Goal: Information Seeking & Learning: Check status

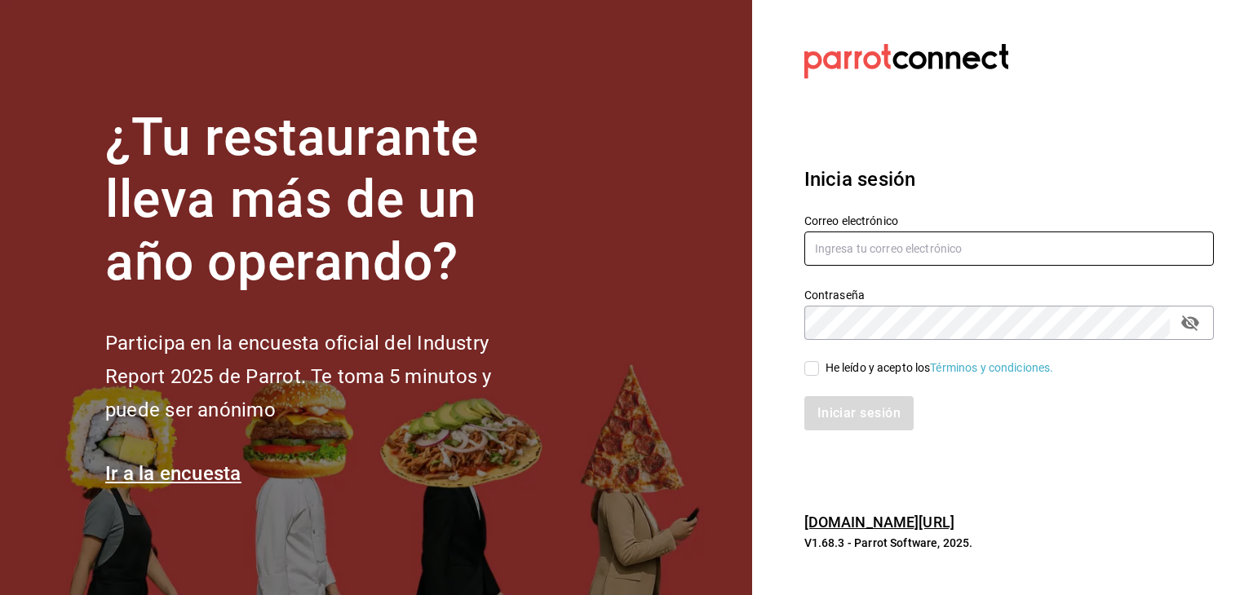
click at [879, 241] on input "text" at bounding box center [1009, 249] width 410 height 34
type input "jonathan.bravo@cofkicafe.com"
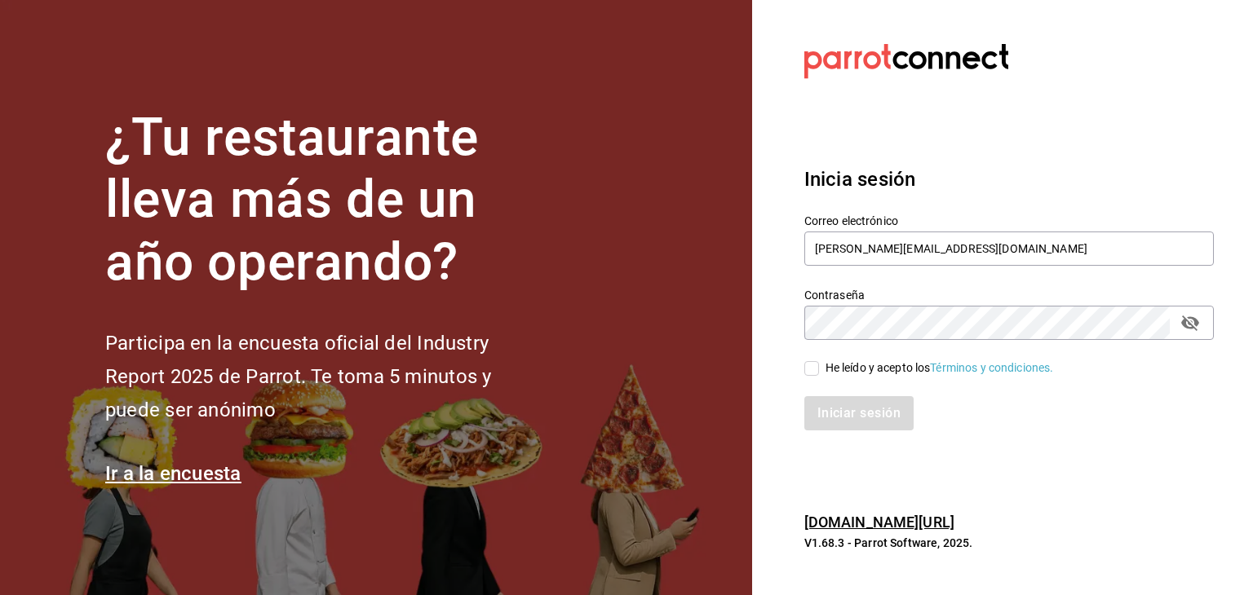
click at [870, 374] on div "He leído y acepto los Términos y condiciones." at bounding box center [940, 368] width 228 height 17
click at [819, 374] on input "He leído y acepto los Términos y condiciones." at bounding box center [811, 368] width 15 height 15
checkbox input "true"
click at [874, 422] on button "Iniciar sesión" at bounding box center [859, 413] width 111 height 34
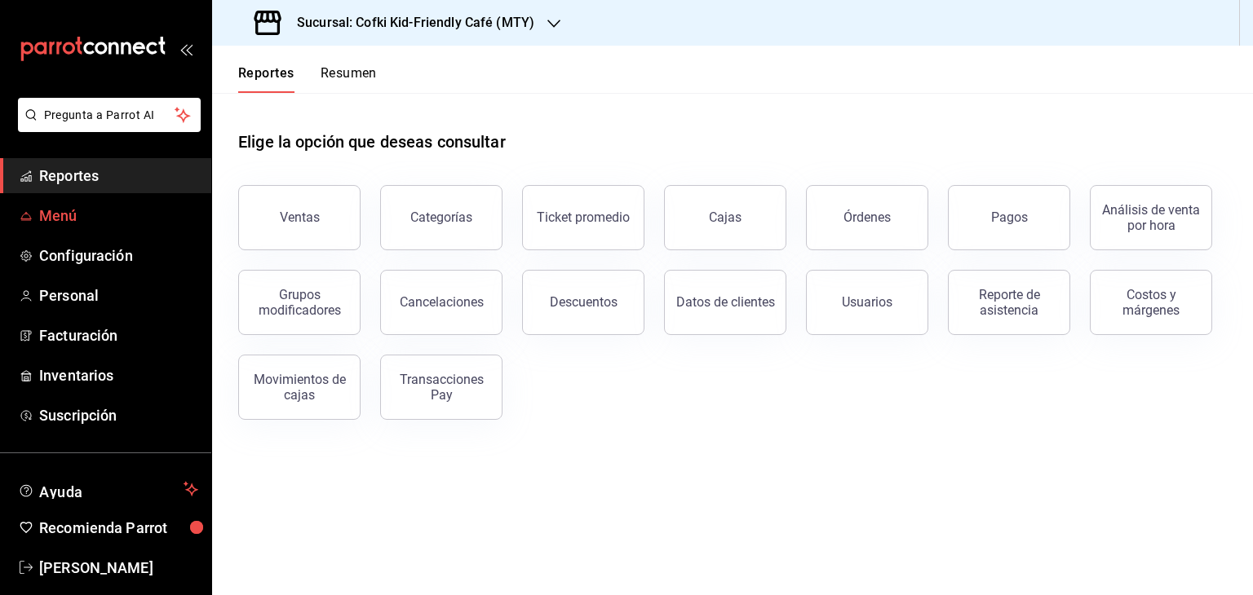
click at [64, 221] on span "Menú" at bounding box center [118, 216] width 159 height 22
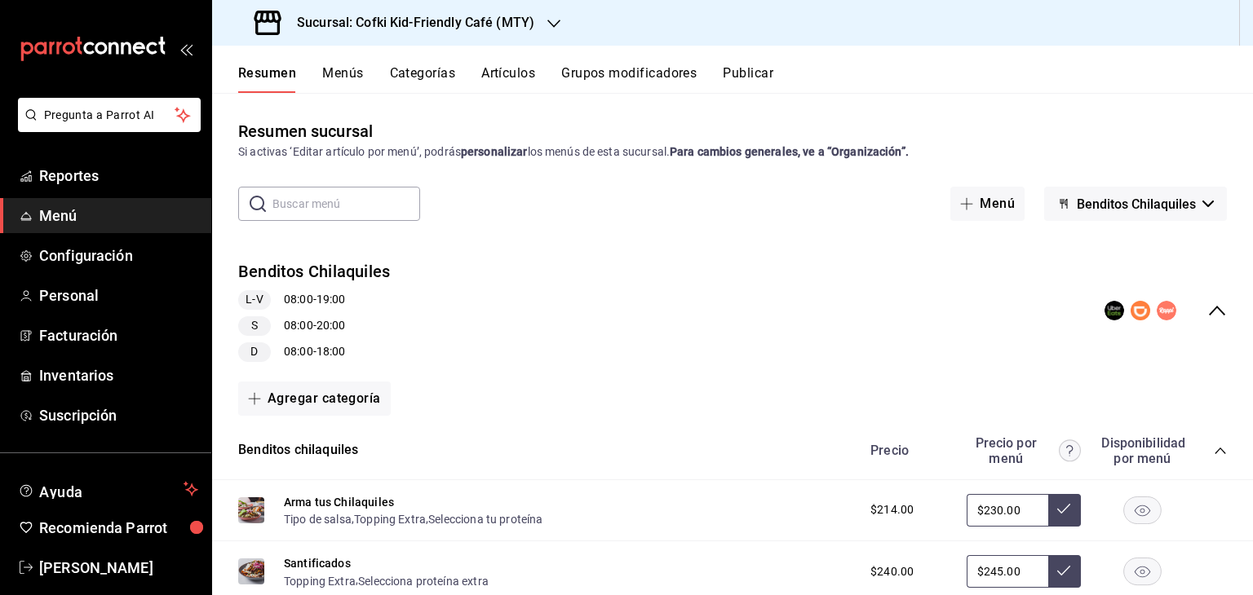
click at [351, 207] on input "text" at bounding box center [346, 204] width 148 height 33
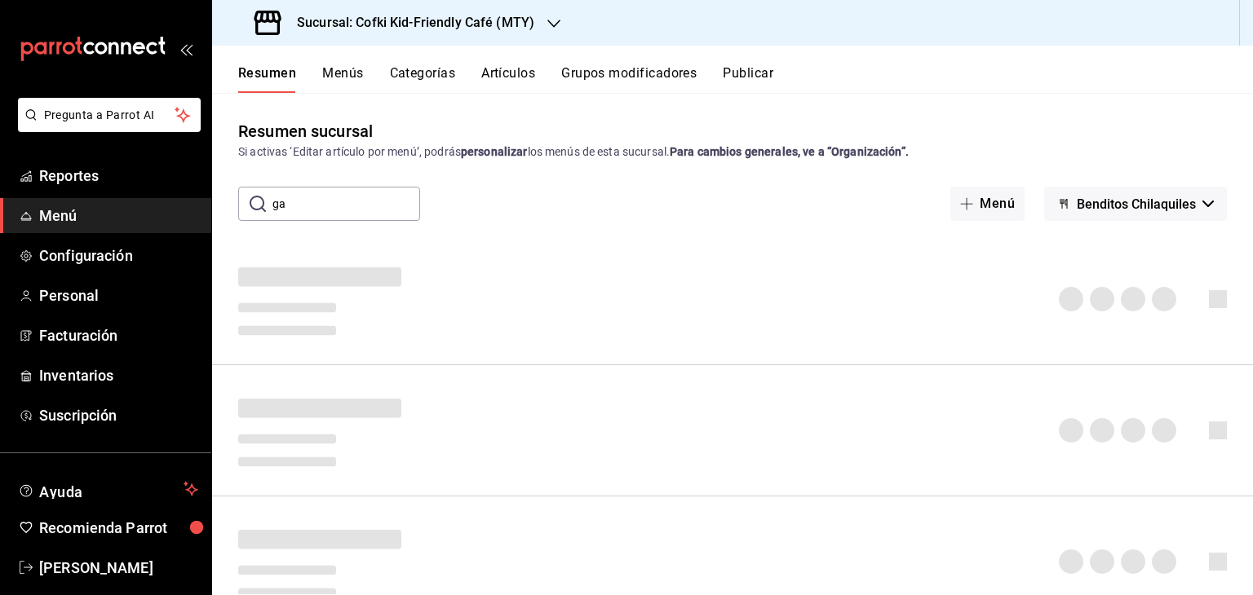
type input "g"
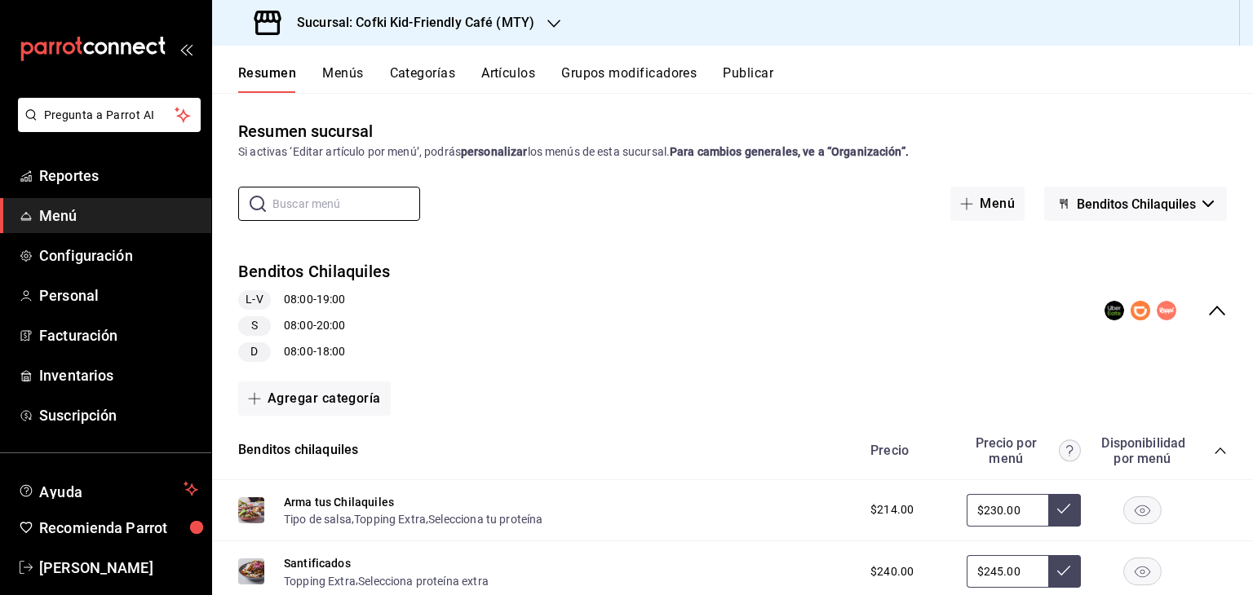
click at [1203, 200] on button "Benditos Chilaquiles" at bounding box center [1135, 204] width 183 height 34
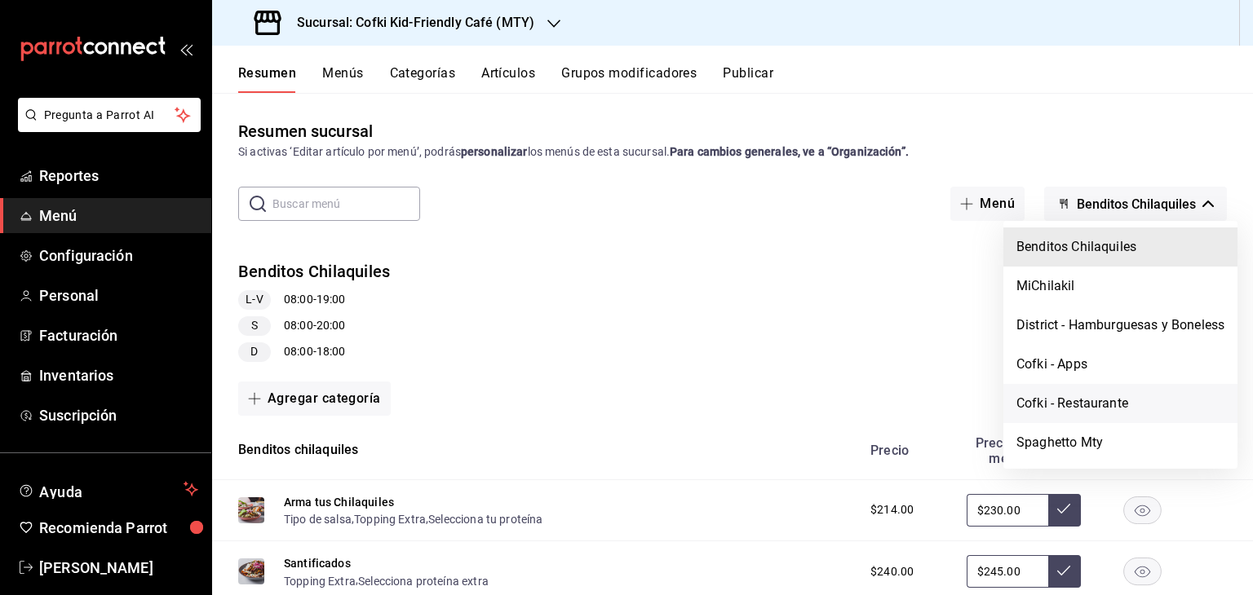
click at [1113, 401] on li "Cofki - Restaurante" at bounding box center [1120, 403] width 234 height 39
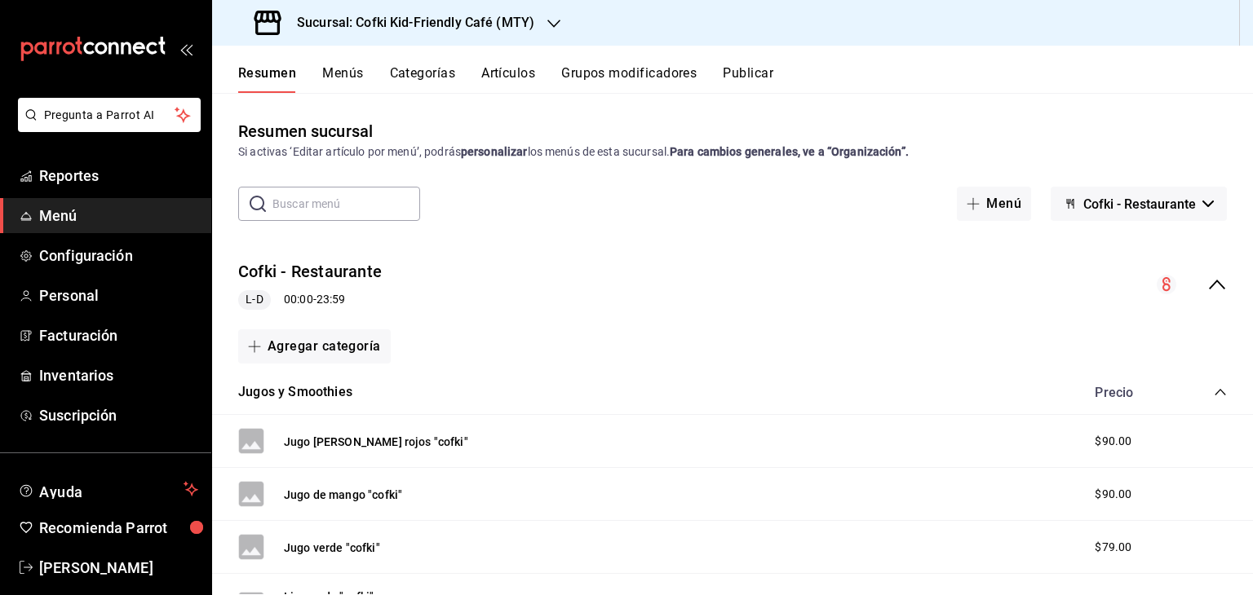
click at [348, 214] on input "text" at bounding box center [346, 204] width 148 height 33
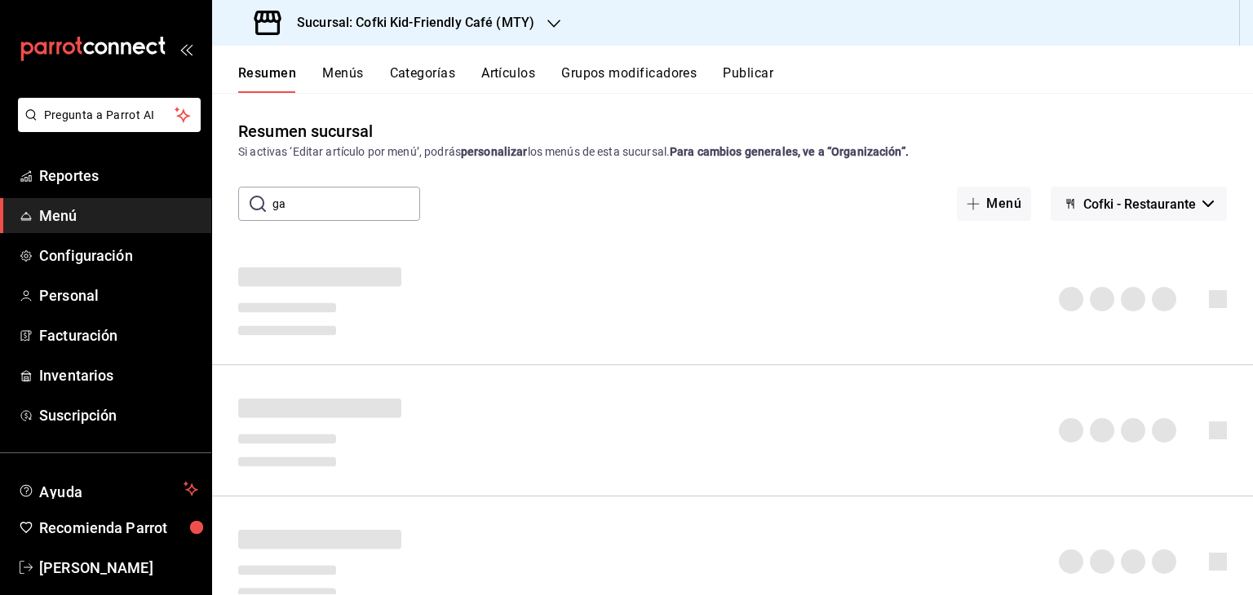
type input "g"
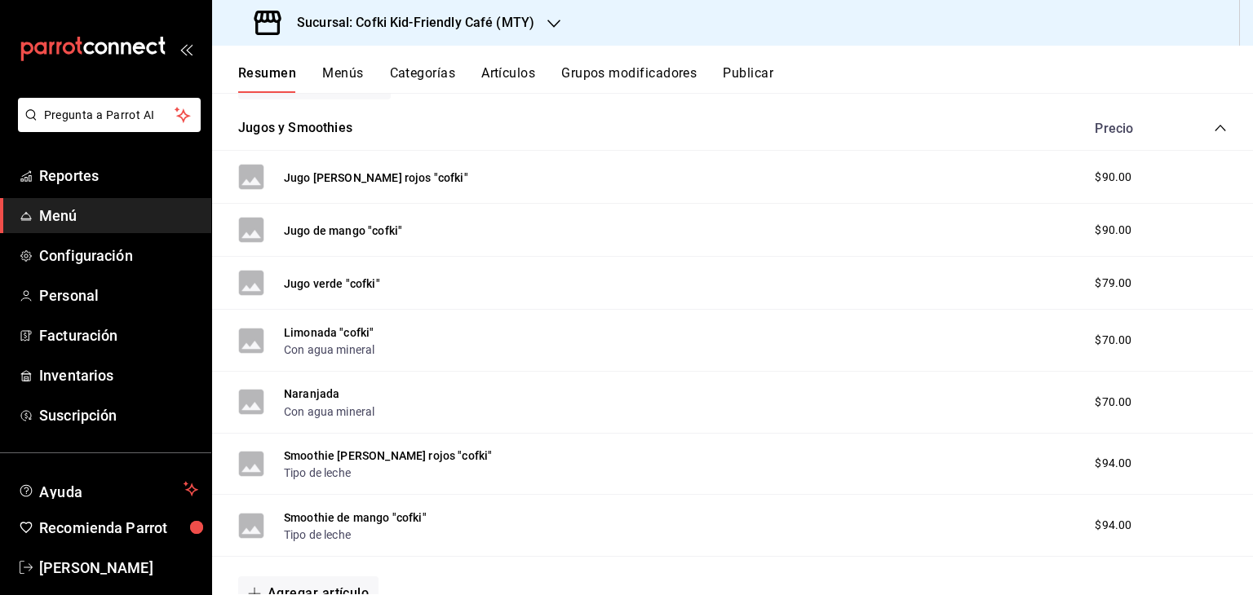
scroll to position [277, 0]
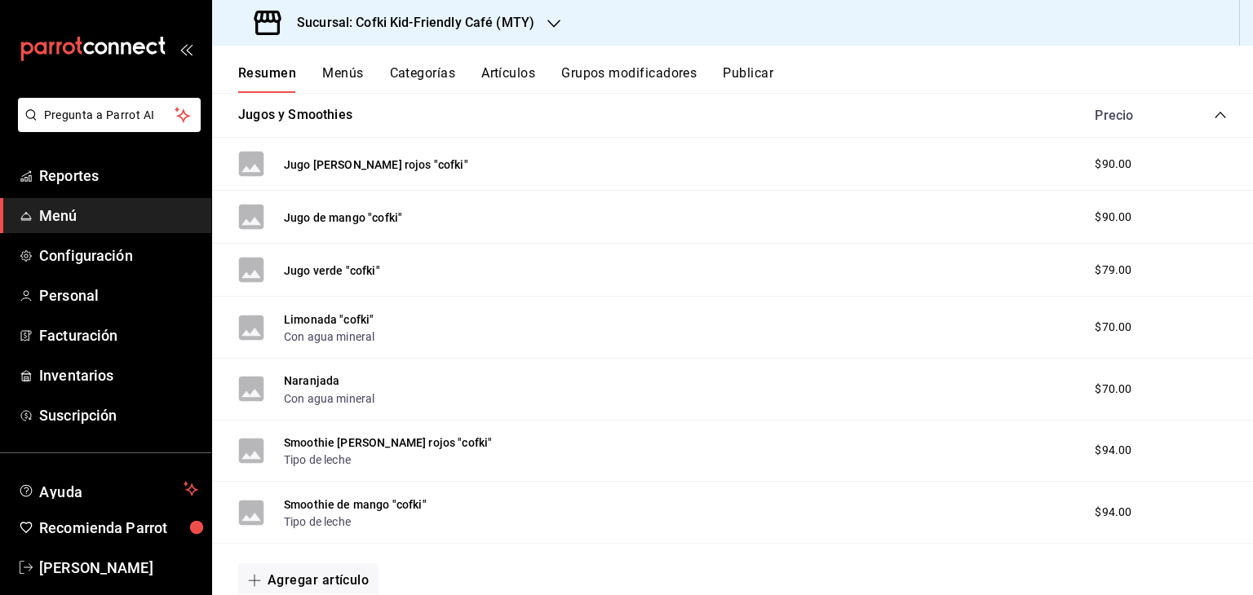
click at [415, 75] on button "Categorías" at bounding box center [423, 79] width 66 height 28
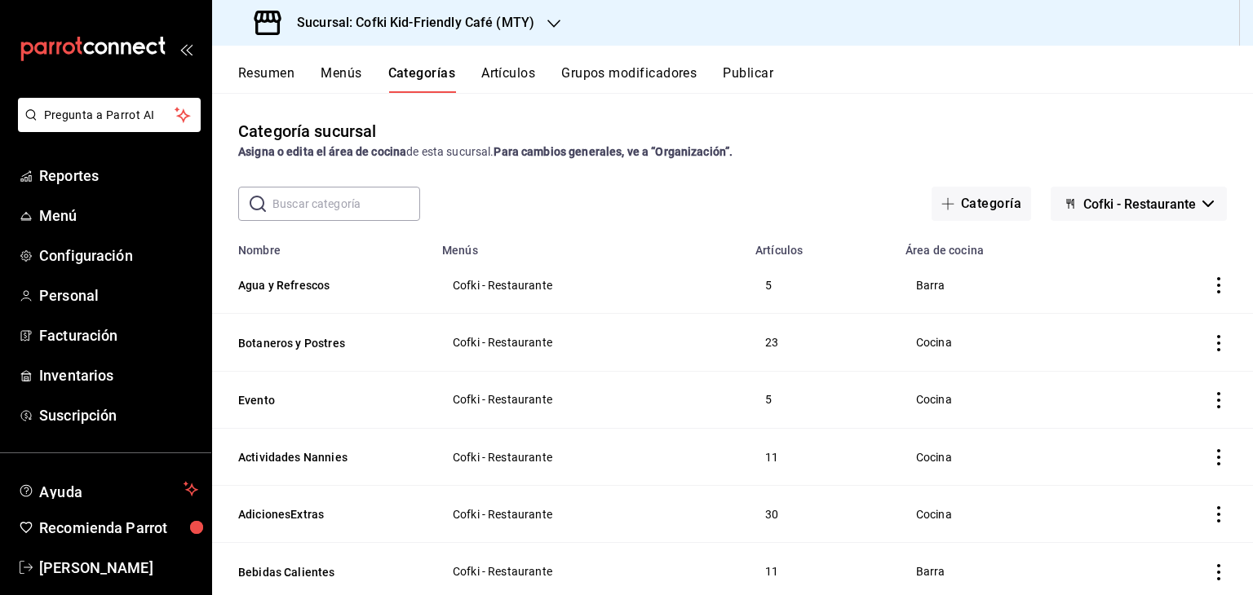
click at [383, 352] on button "Botaneros y Postres" at bounding box center [319, 343] width 163 height 16
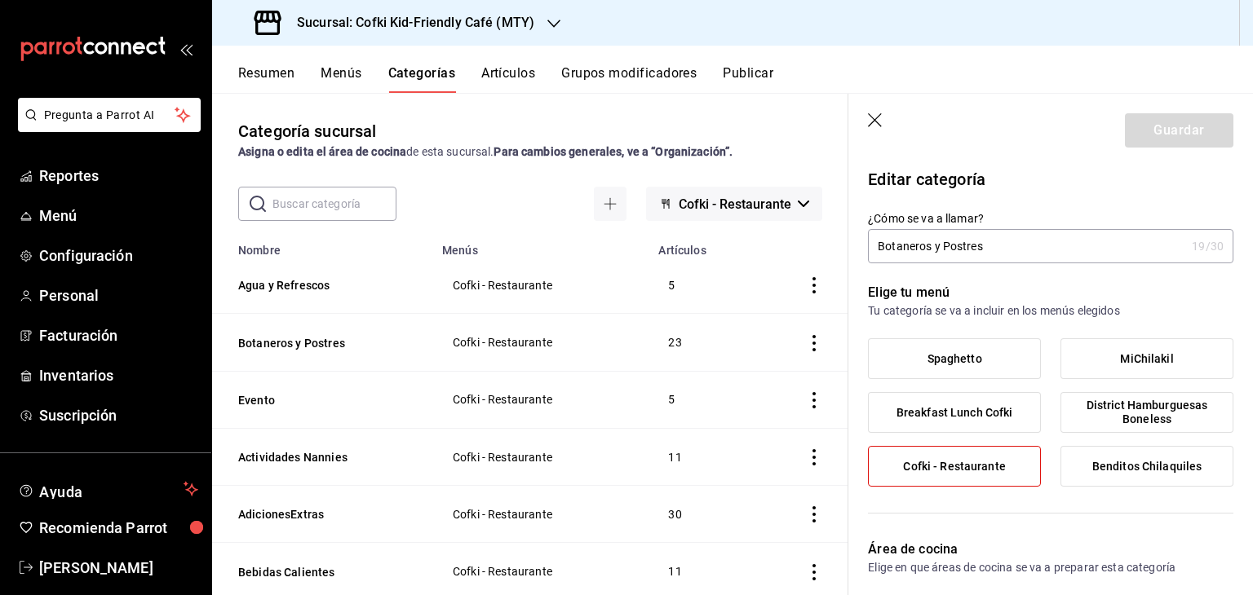
click at [518, 71] on button "Artículos" at bounding box center [508, 79] width 54 height 28
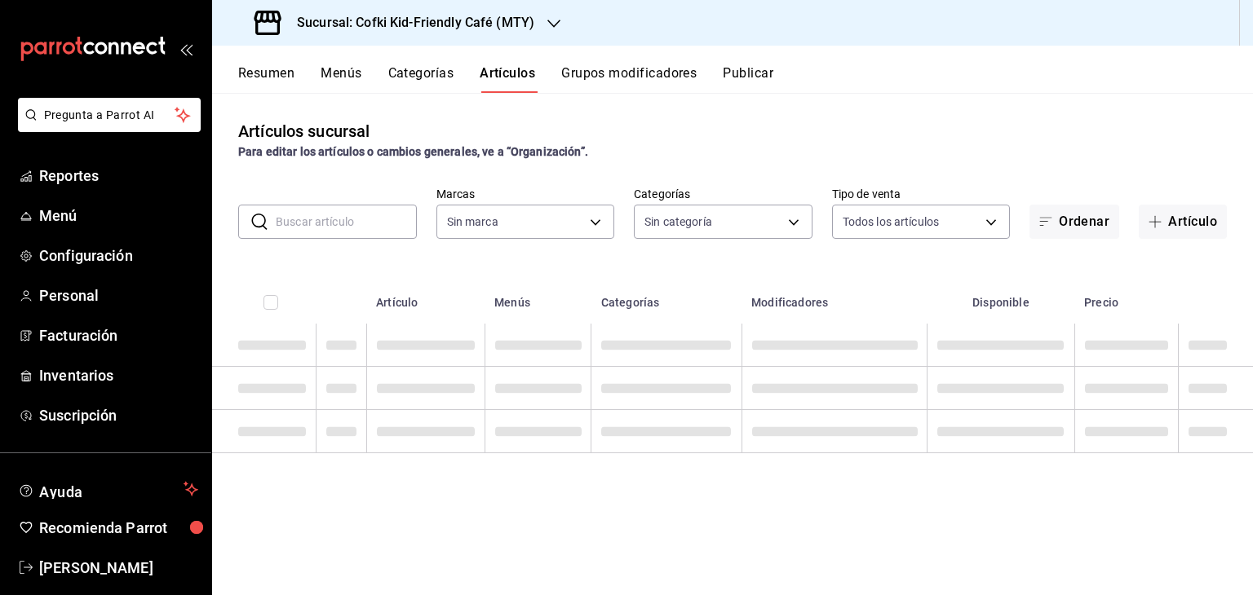
type input "5ff6da85-4441-477b-bcd1-ce360696ef91,5ba13676-dc65-489a-905a-c589769de354,94a8f…"
type input "c30b8039-643b-4819-8db3-b366202bda0a,4587f4d9-7f40-481a-a627-d70d388ccf89,0d8e5…"
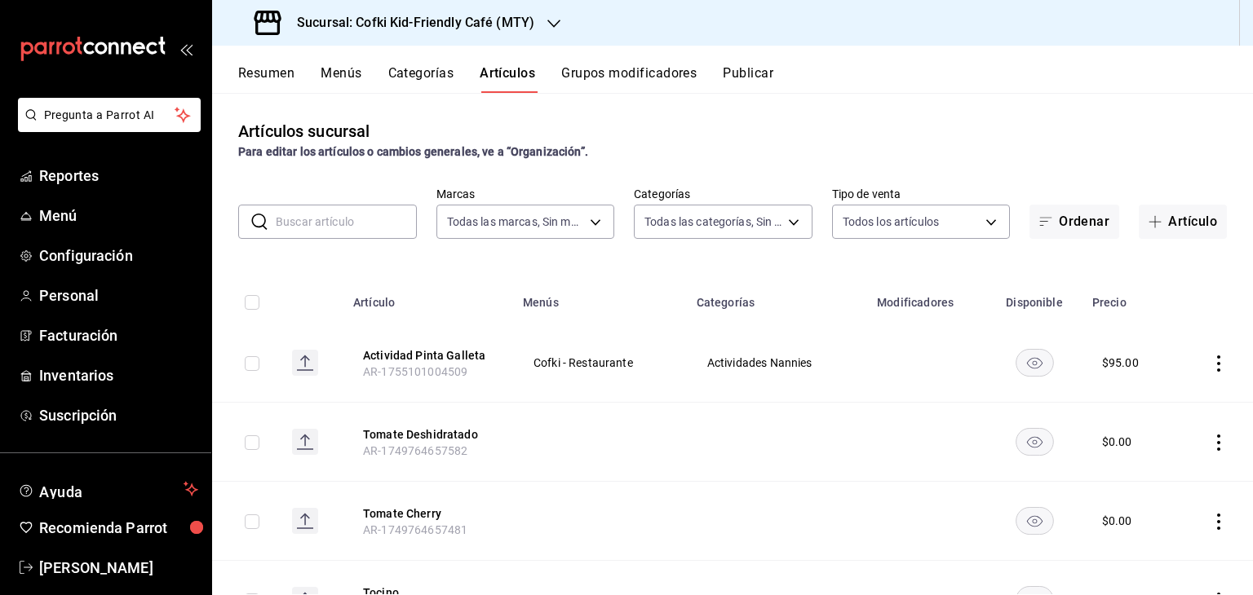
click at [371, 226] on input "text" at bounding box center [346, 222] width 141 height 33
click at [739, 225] on body "Pregunta a Parrot AI Reportes Menú Configuración Personal Facturación Inventari…" at bounding box center [626, 297] width 1253 height 595
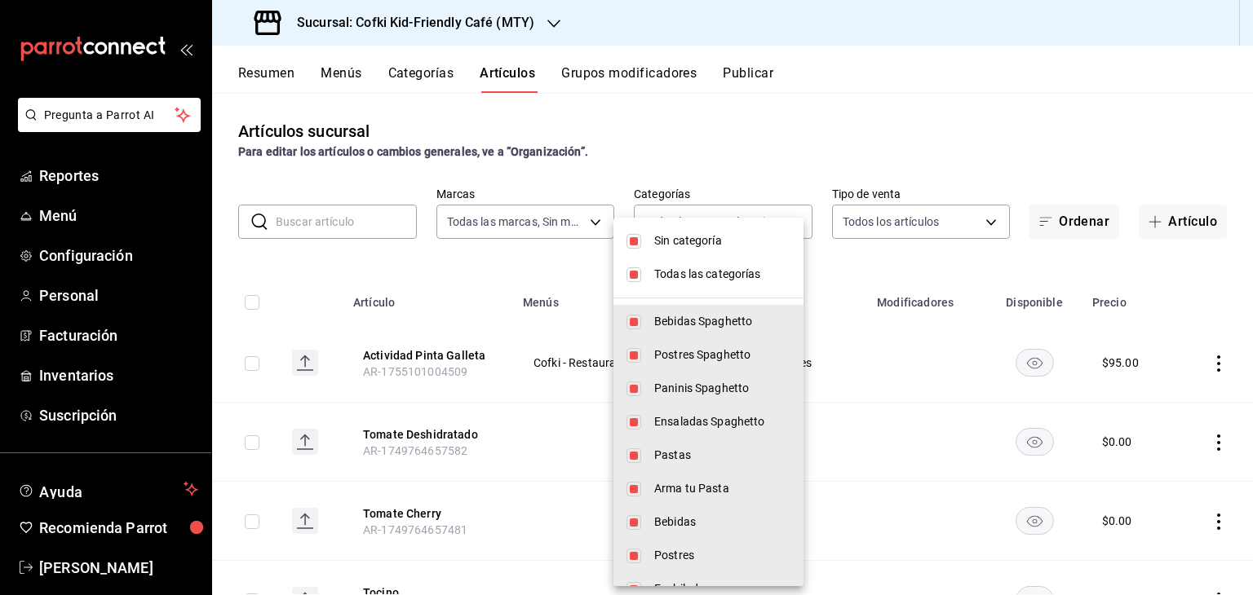
click at [632, 243] on input "checkbox" at bounding box center [633, 241] width 15 height 15
checkbox input "false"
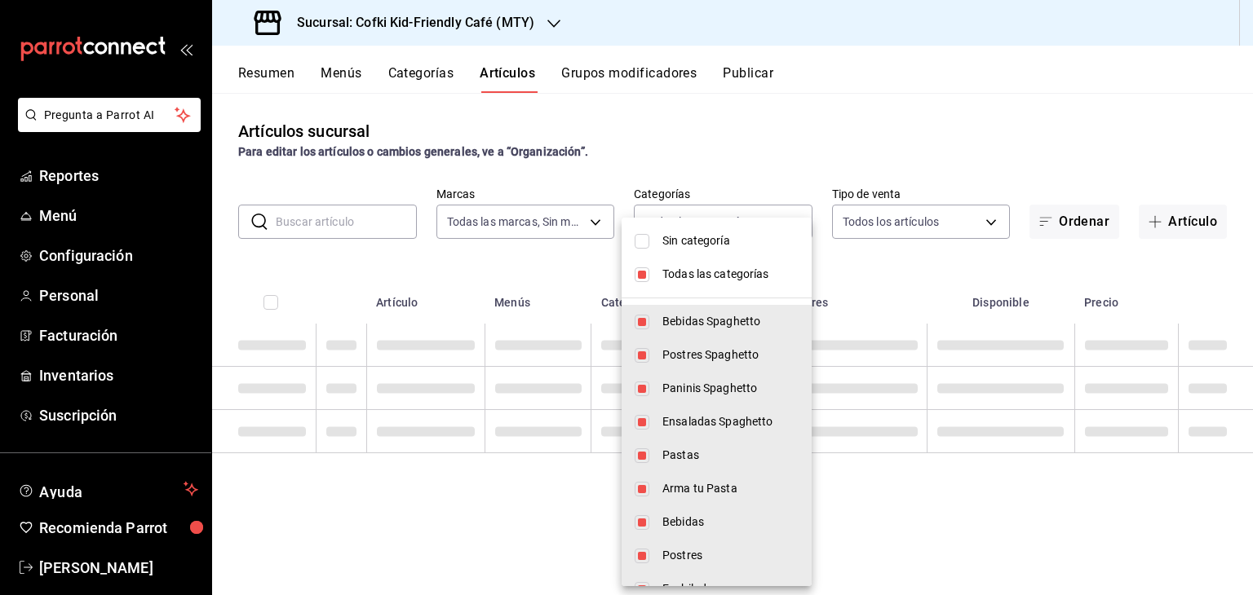
click at [649, 269] on li "Todas las categorías" at bounding box center [717, 274] width 190 height 33
checkbox input "false"
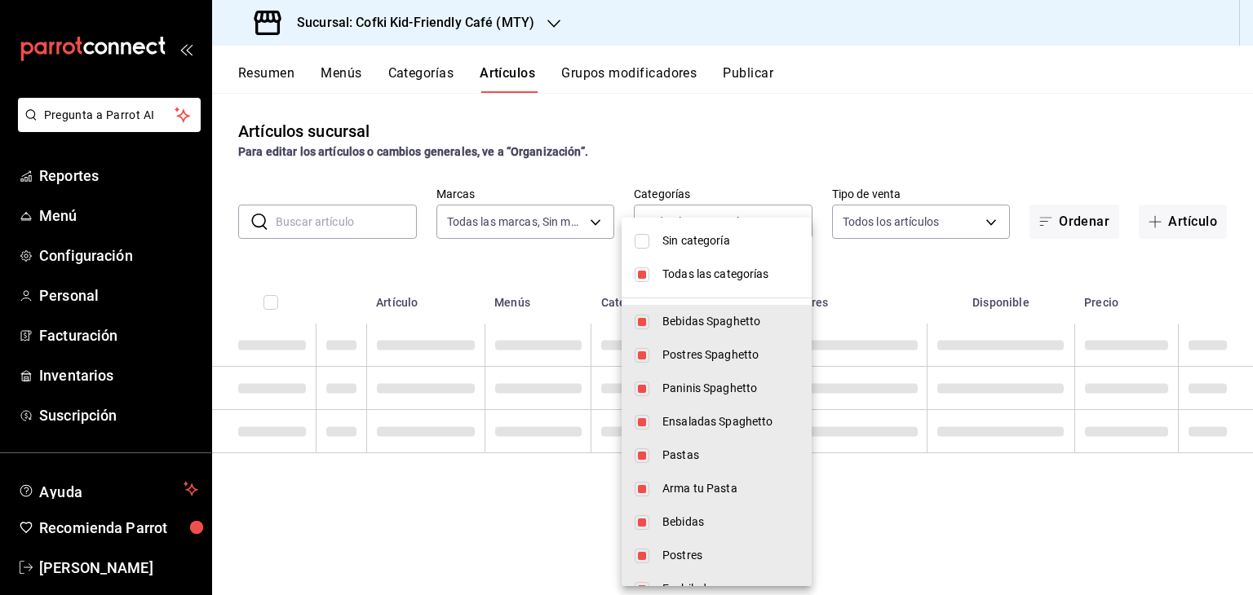
checkbox input "false"
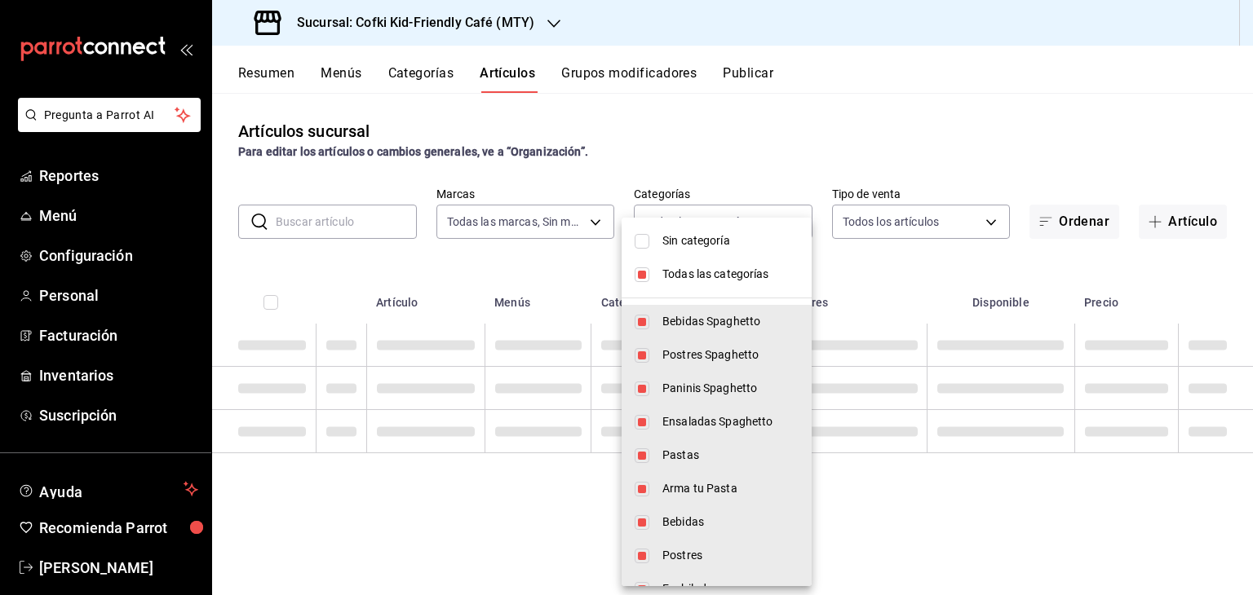
checkbox input "false"
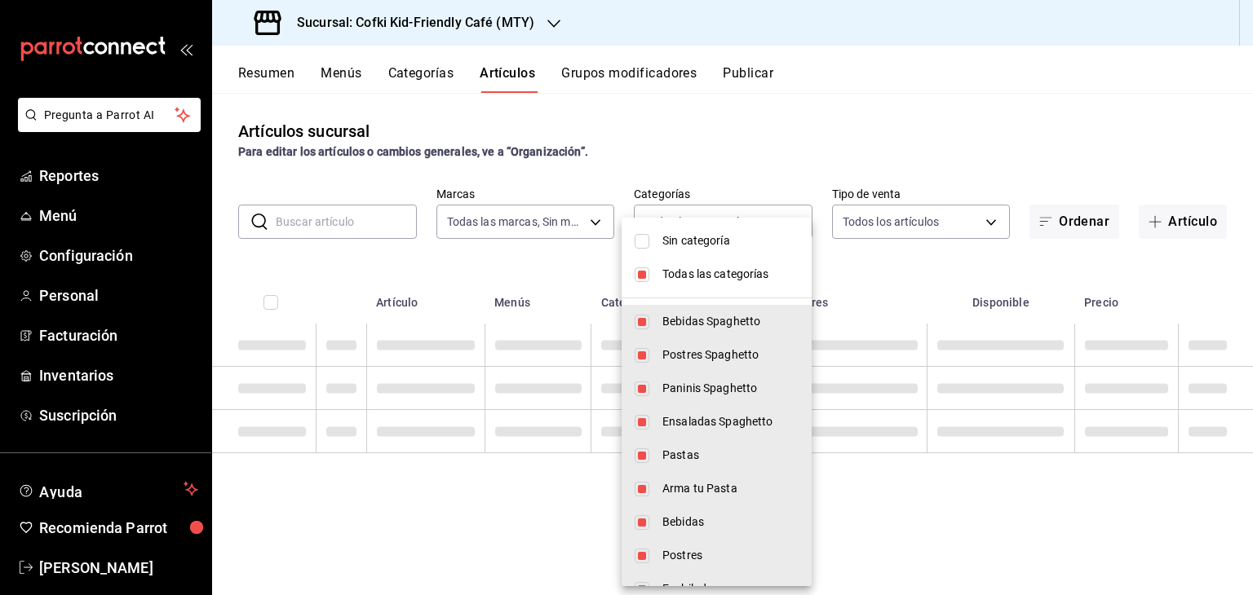
checkbox input "false"
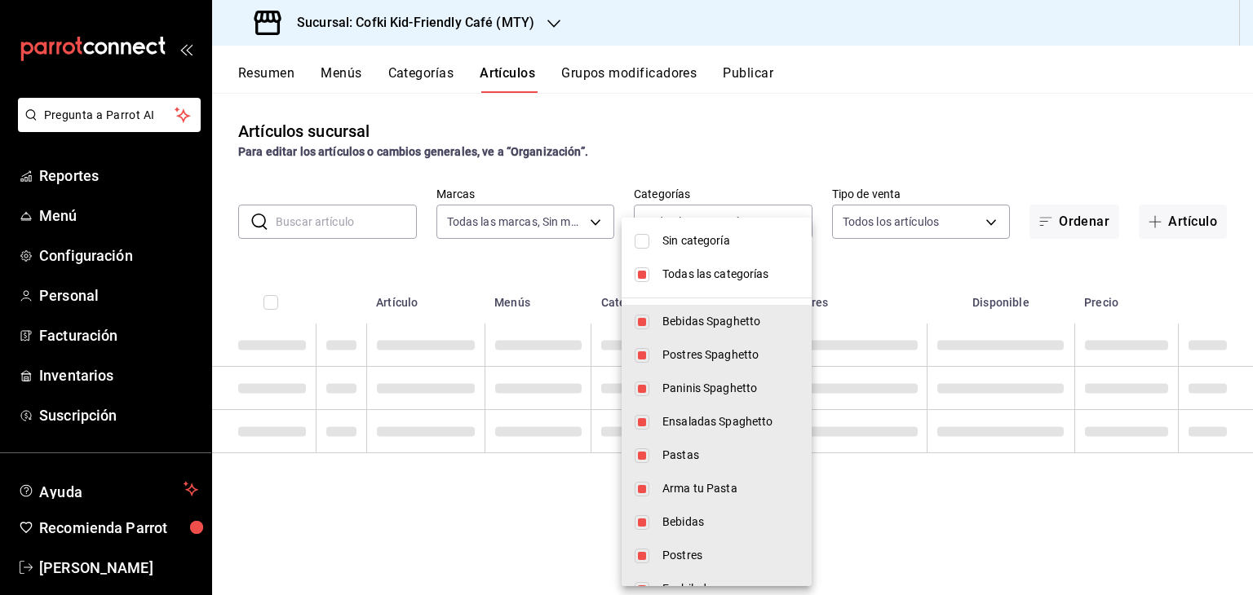
checkbox input "false"
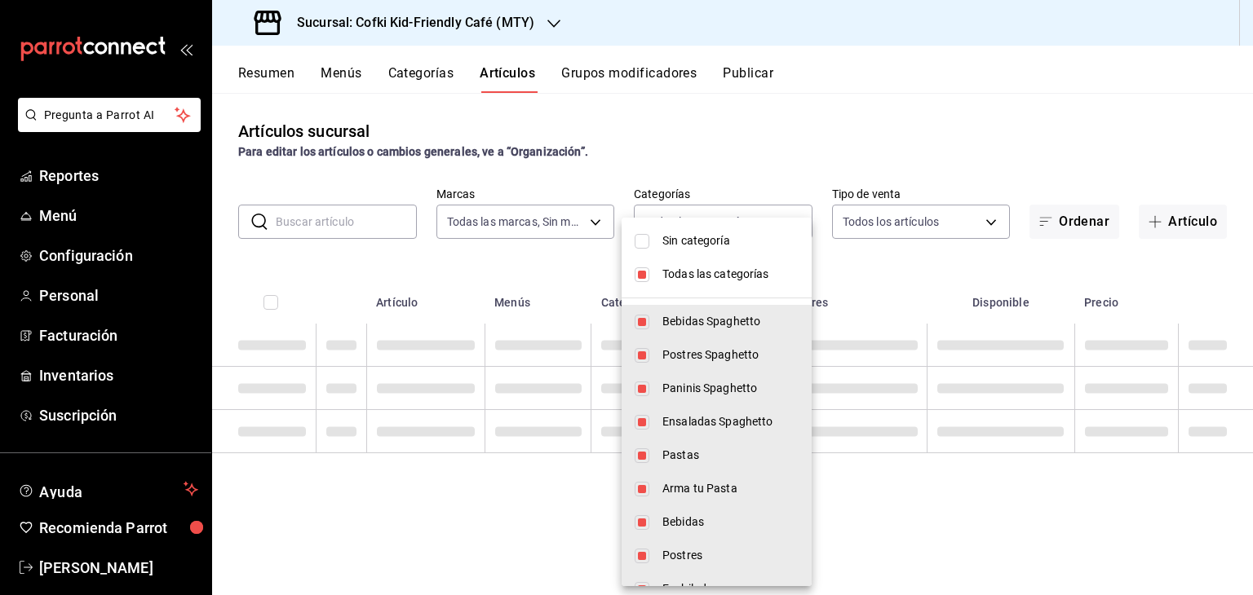
checkbox input "false"
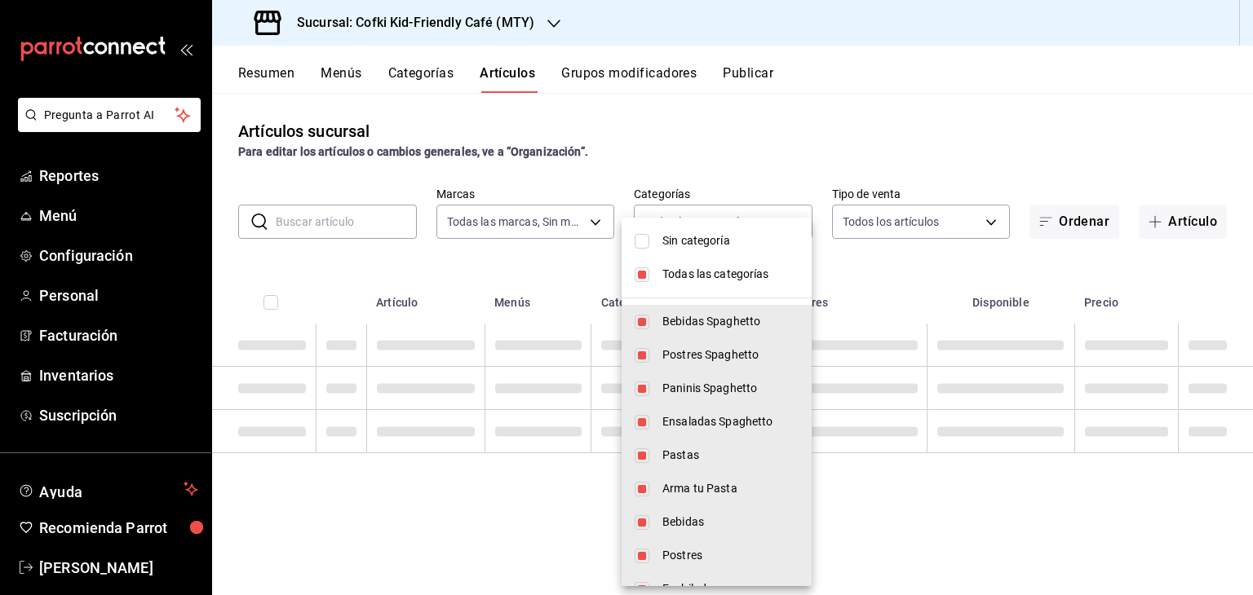
checkbox input "false"
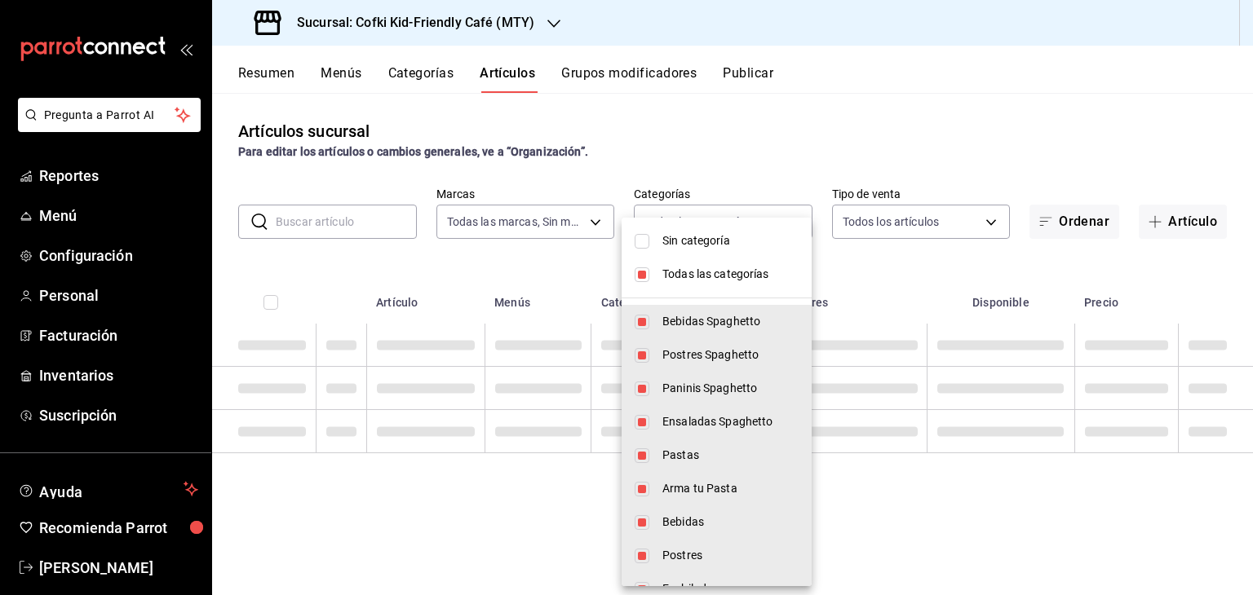
checkbox input "false"
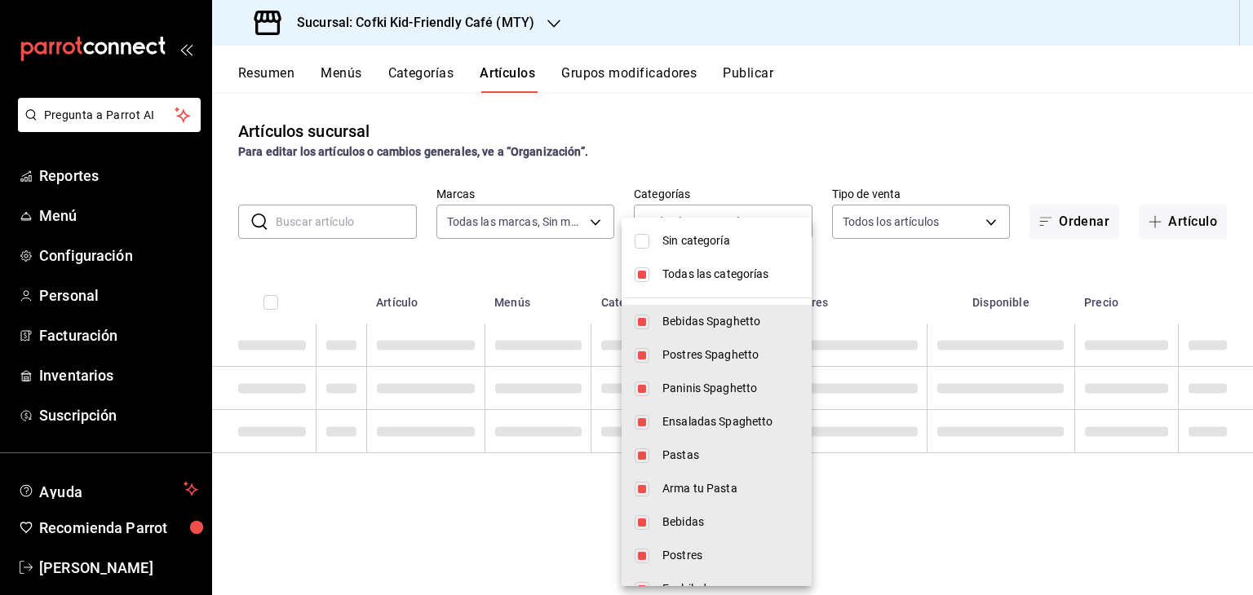
checkbox input "false"
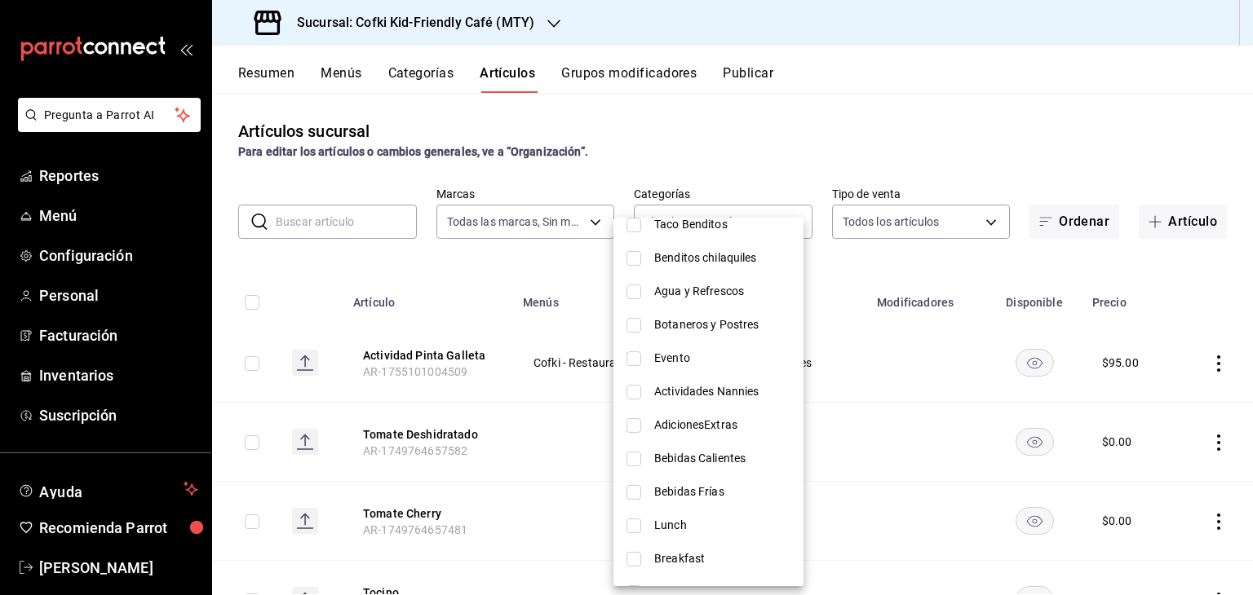
scroll to position [933, 0]
click at [697, 391] on span "Actividades Nannies" at bounding box center [722, 391] width 136 height 17
type input "36f74945-30bd-4674-b419-b3ab8703e977"
checkbox input "true"
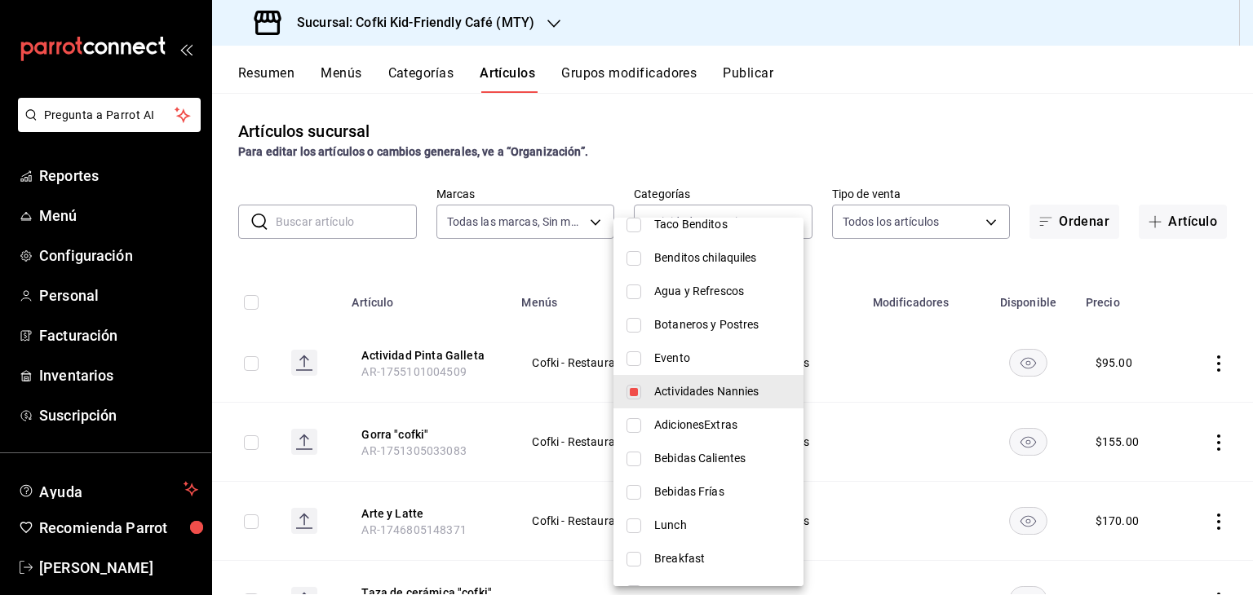
click at [758, 123] on div at bounding box center [626, 297] width 1253 height 595
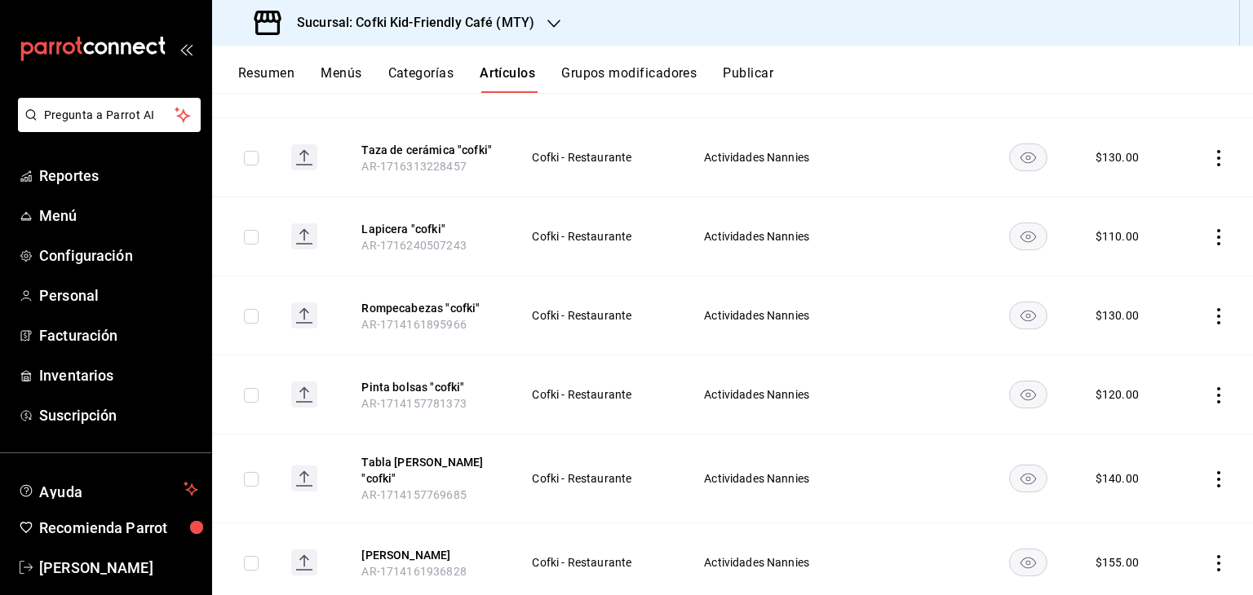
scroll to position [401, 0]
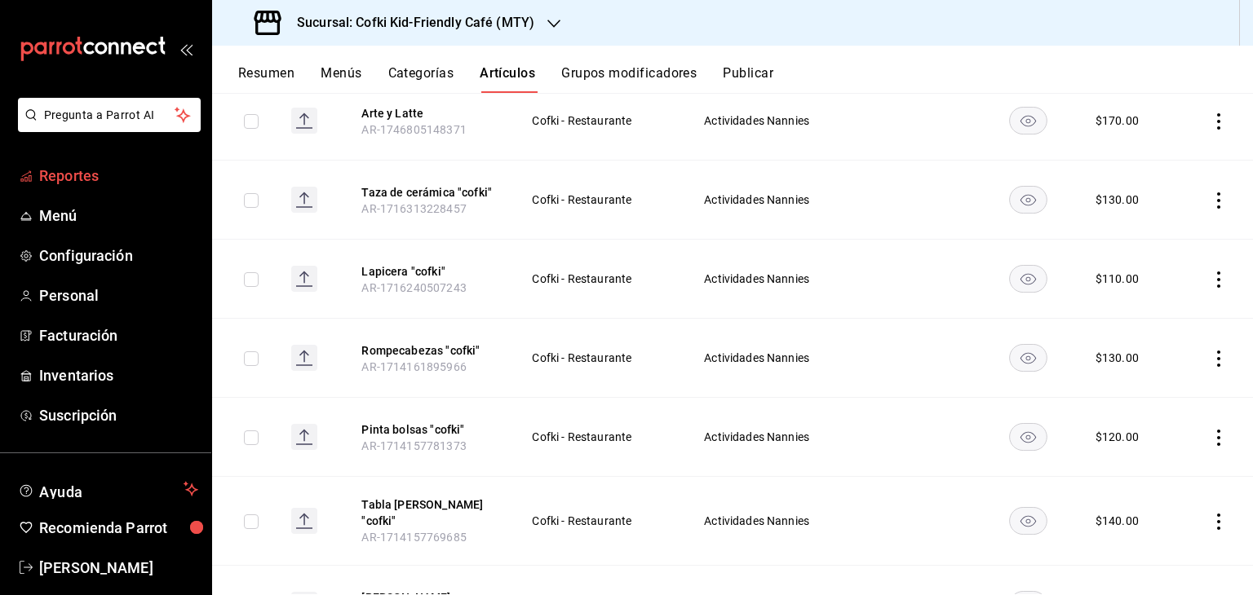
click at [101, 177] on span "Reportes" at bounding box center [118, 176] width 159 height 22
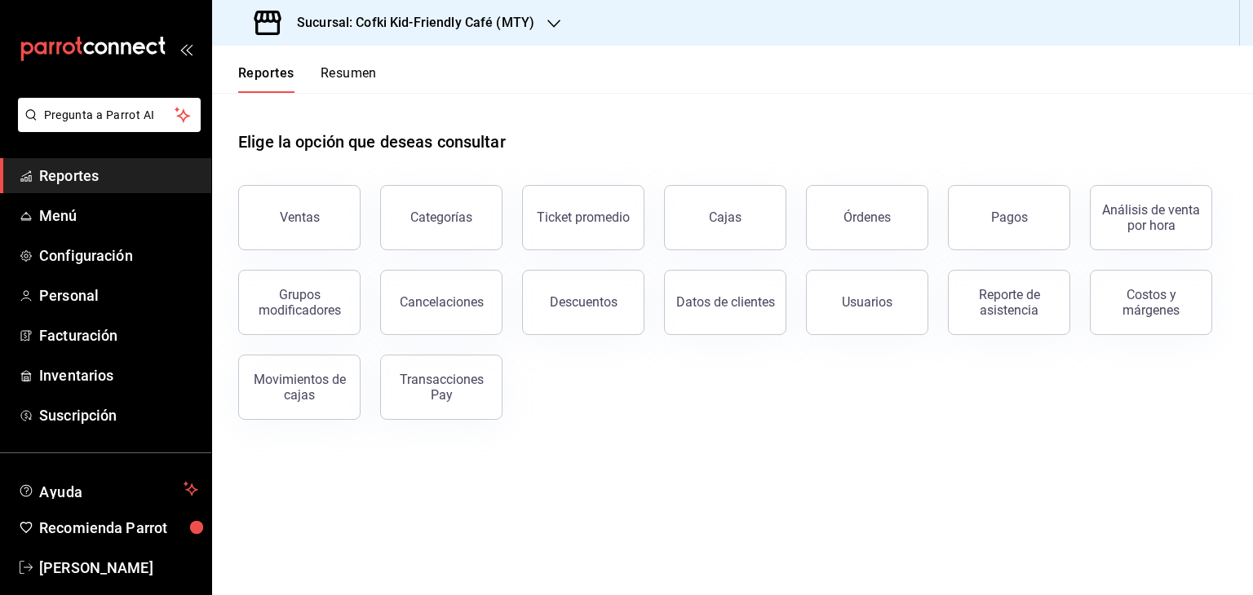
click at [359, 77] on button "Resumen" at bounding box center [349, 79] width 56 height 28
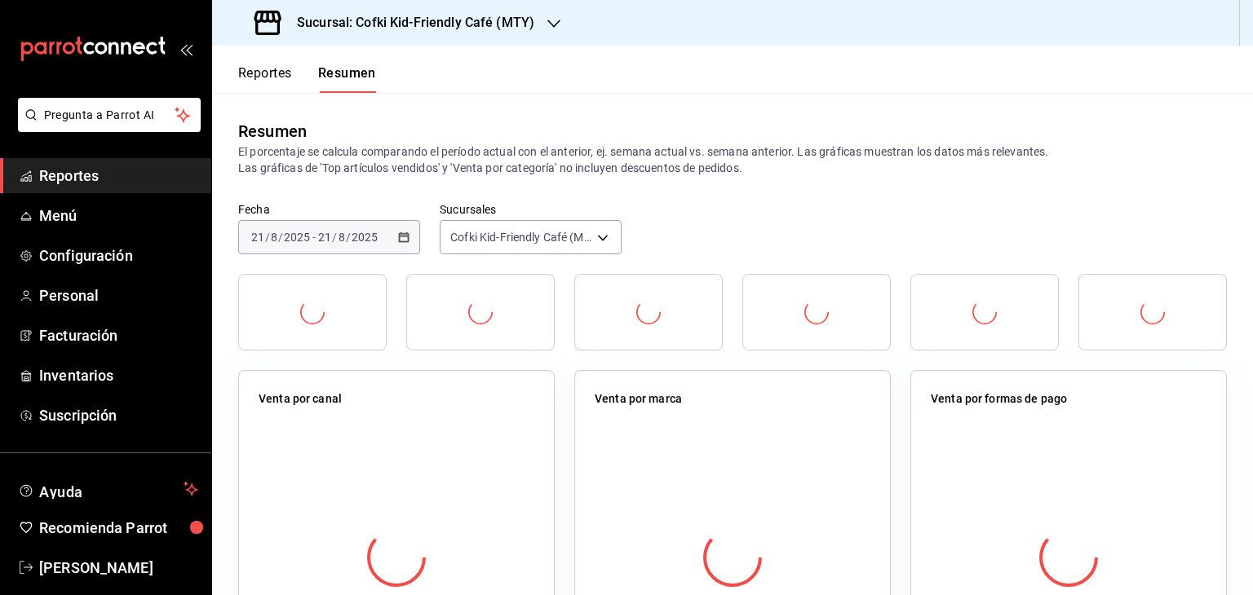
click at [274, 58] on div "Reportes Resumen" at bounding box center [294, 69] width 164 height 47
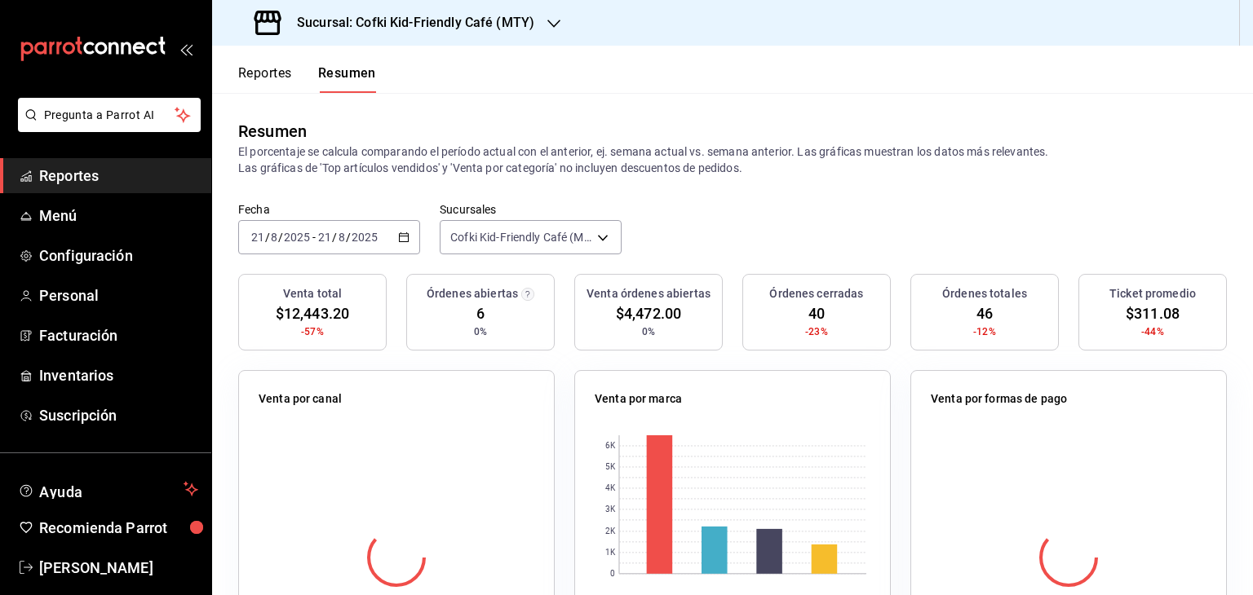
click at [272, 69] on button "Reportes" at bounding box center [265, 79] width 54 height 28
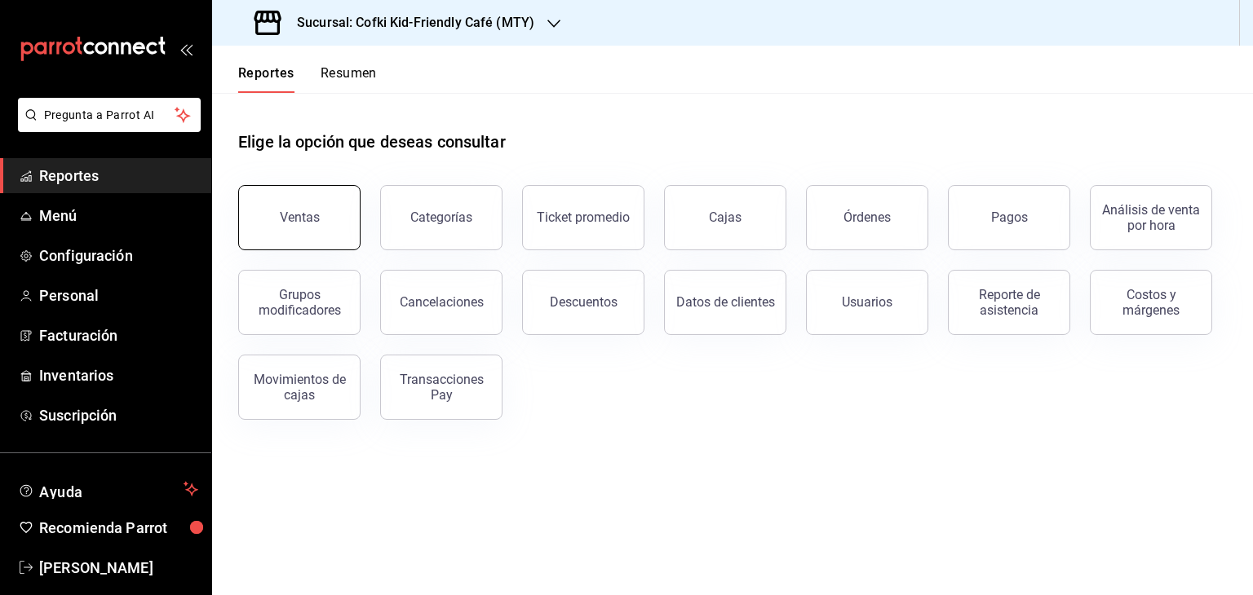
click at [310, 232] on button "Ventas" at bounding box center [299, 217] width 122 height 65
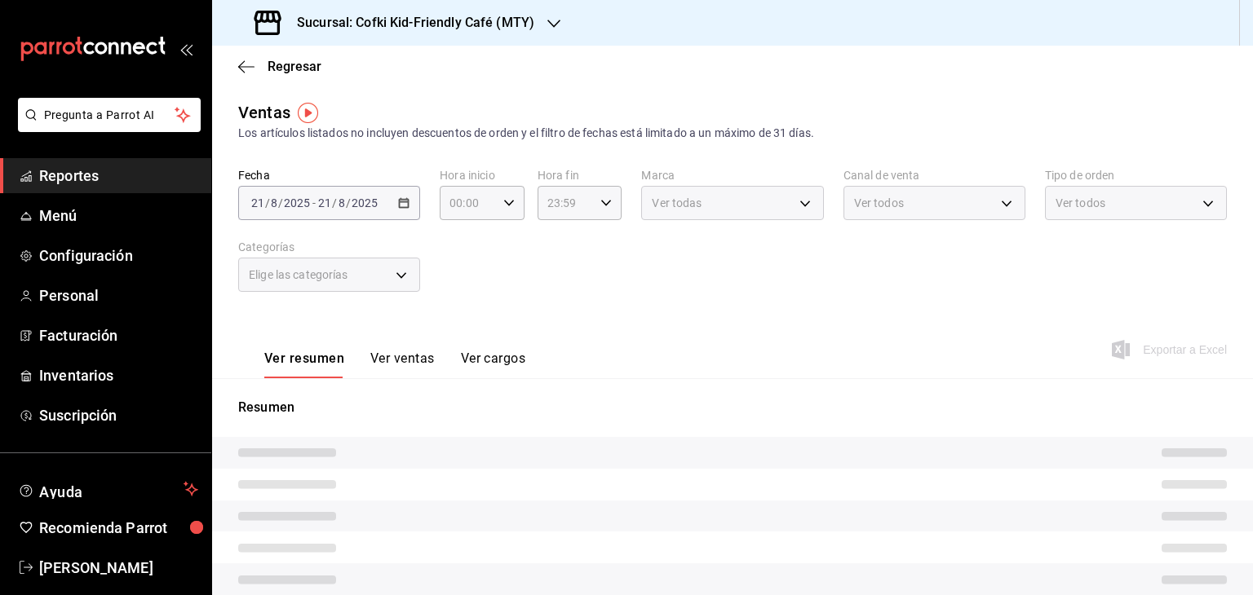
click at [407, 366] on button "Ver ventas" at bounding box center [402, 365] width 64 height 28
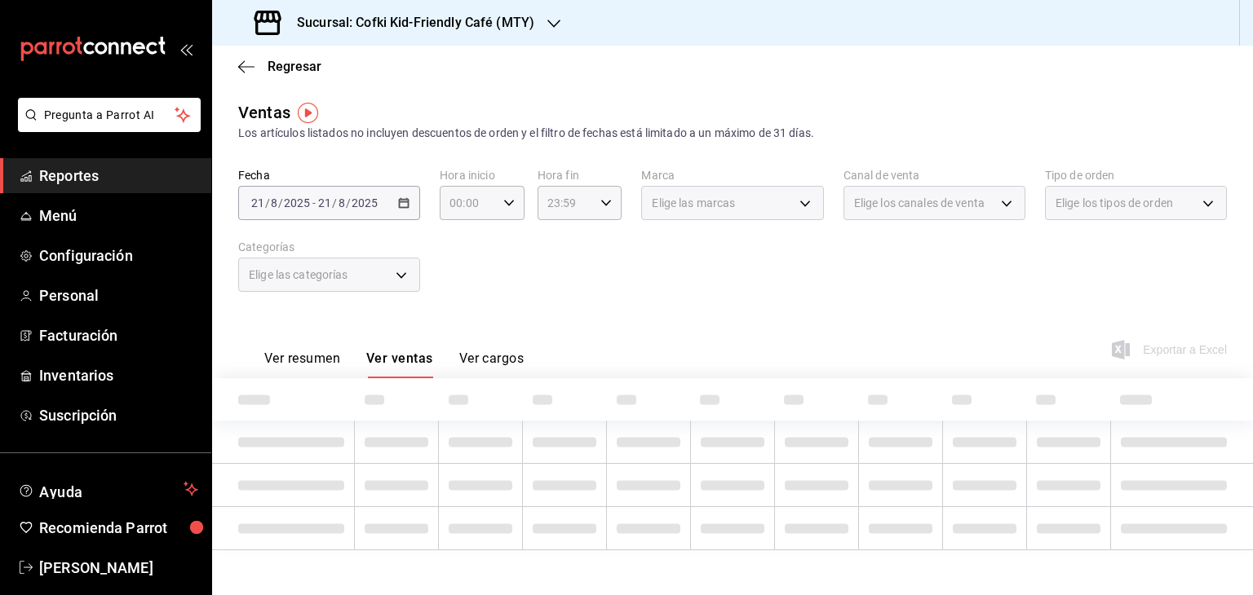
click at [401, 277] on div "Elige las categorías" at bounding box center [329, 275] width 182 height 34
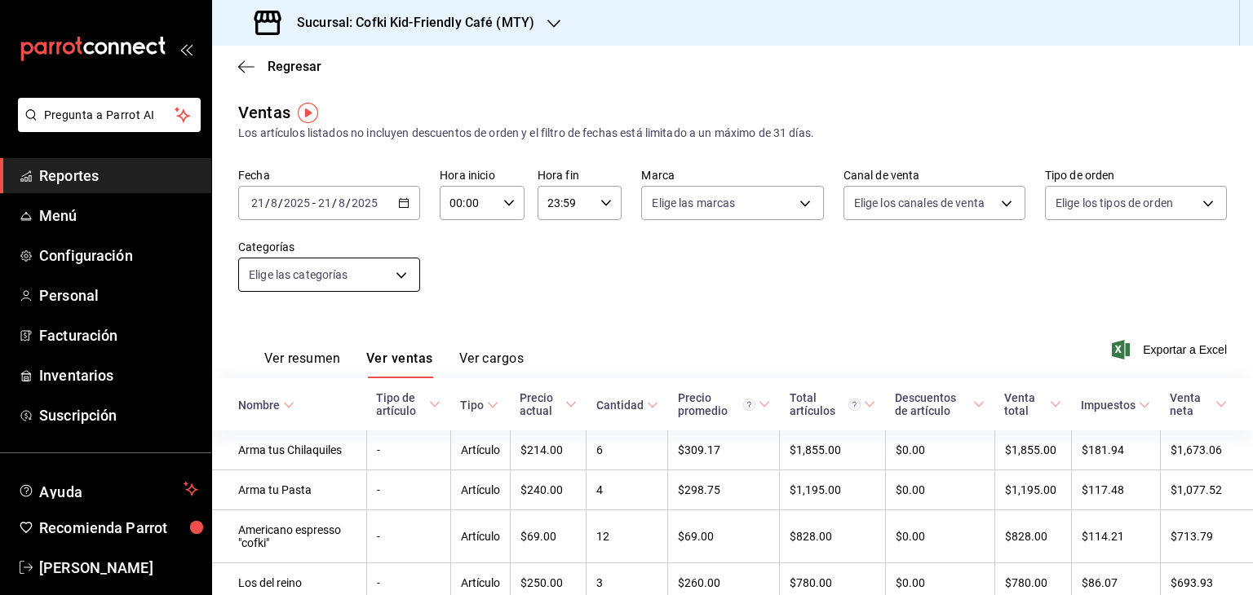
click at [396, 277] on body "Pregunta a Parrot AI Reportes Menú Configuración Personal Facturación Inventari…" at bounding box center [626, 297] width 1253 height 595
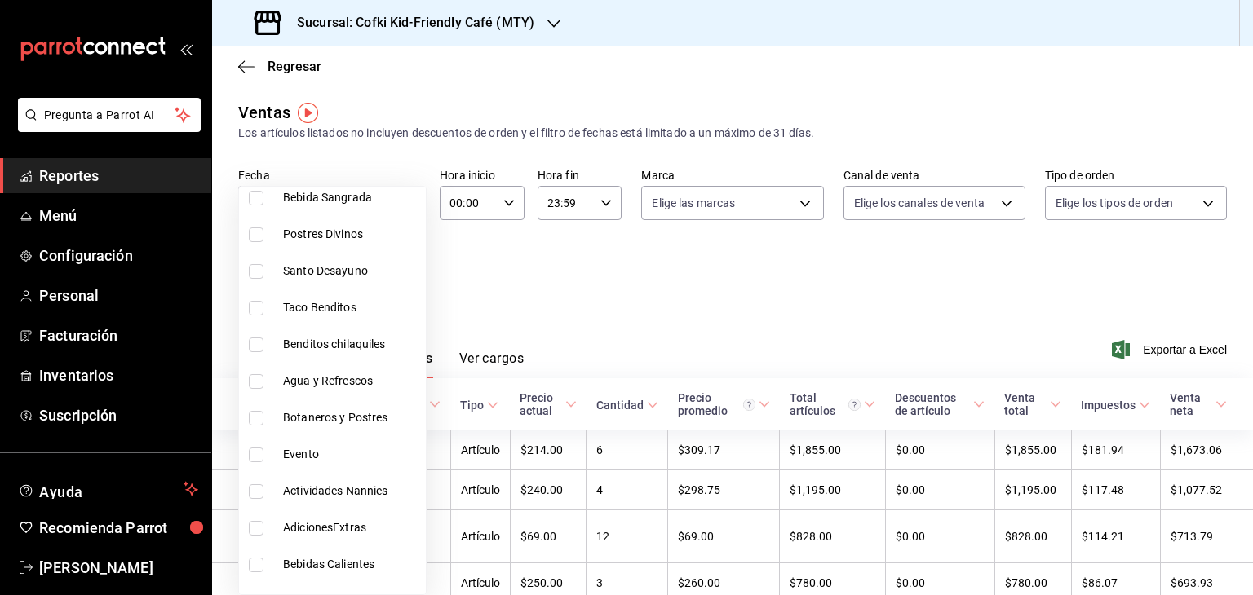
scroll to position [910, 0]
click at [351, 503] on li "Actividades Nannies" at bounding box center [332, 490] width 187 height 37
type input "36f74945-30bd-4674-b419-b3ab8703e977"
checkbox input "true"
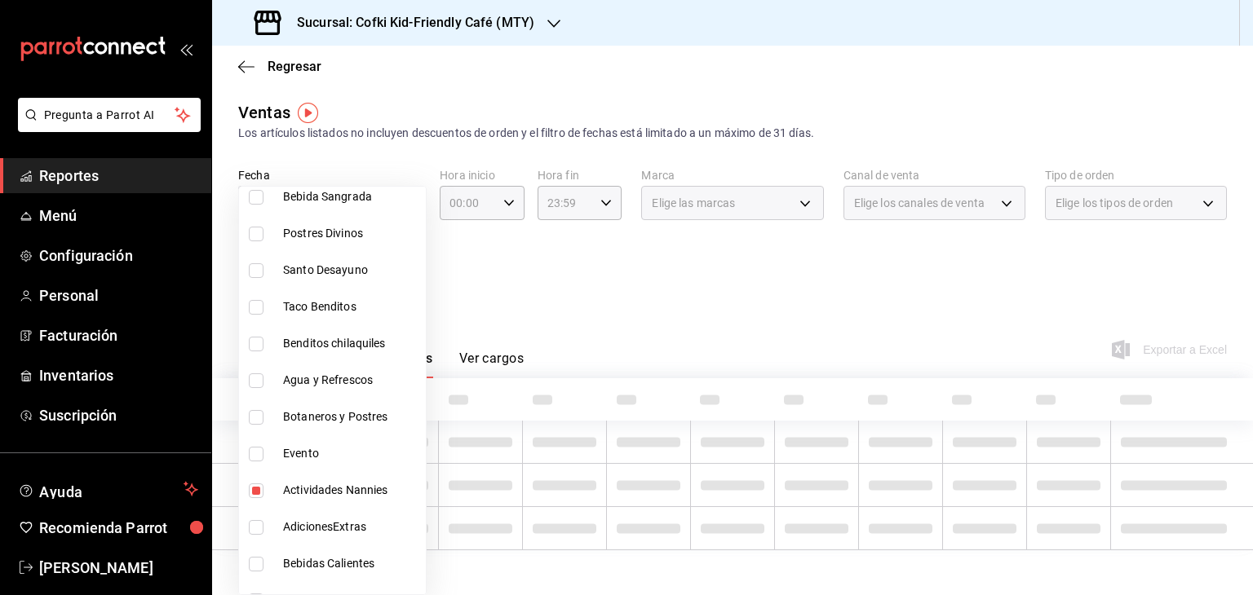
click at [568, 296] on div at bounding box center [626, 297] width 1253 height 595
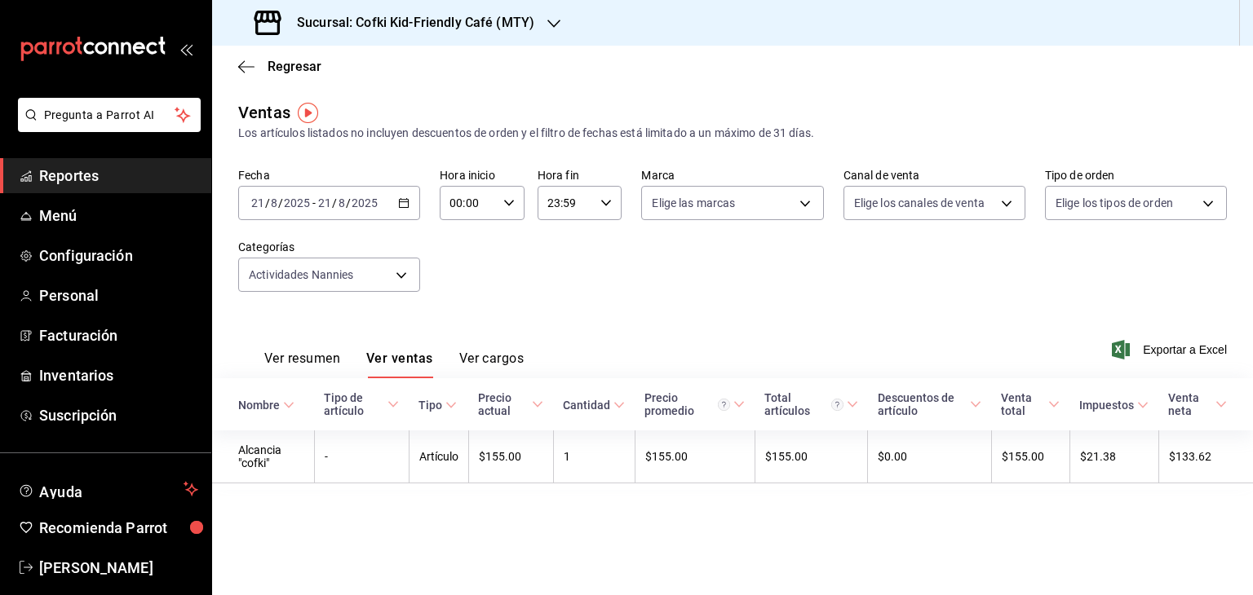
click at [401, 194] on div "2025-08-21 21 / 8 / 2025 - 2025-08-21 21 / 8 / 2025" at bounding box center [329, 203] width 182 height 34
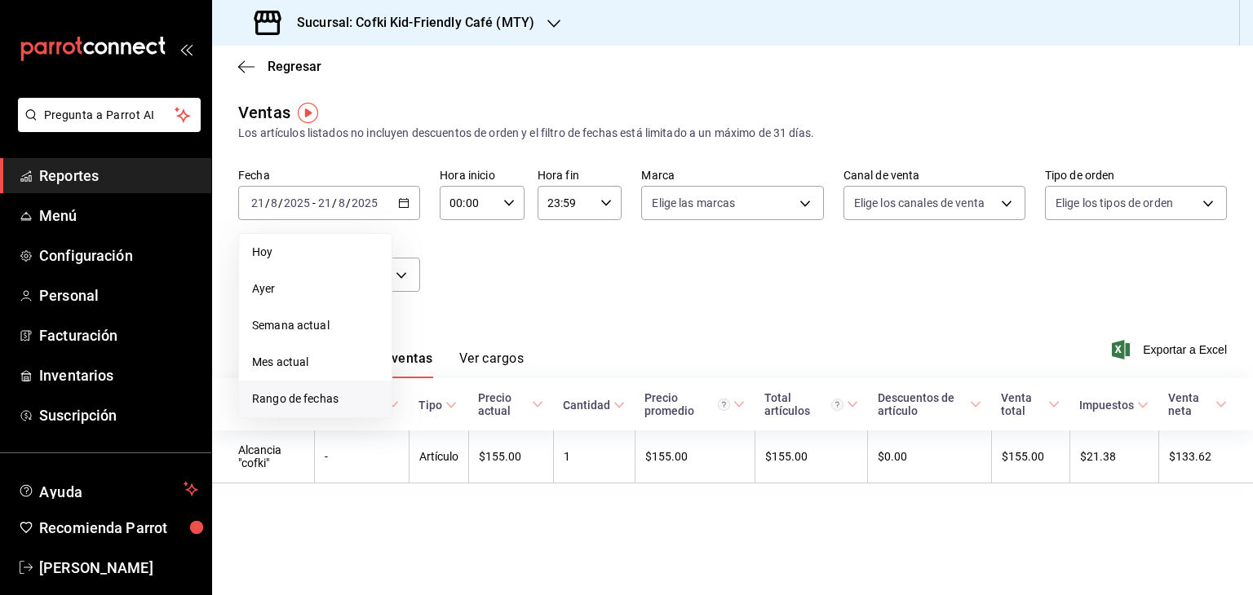
click at [371, 396] on span "Rango de fechas" at bounding box center [315, 399] width 126 height 17
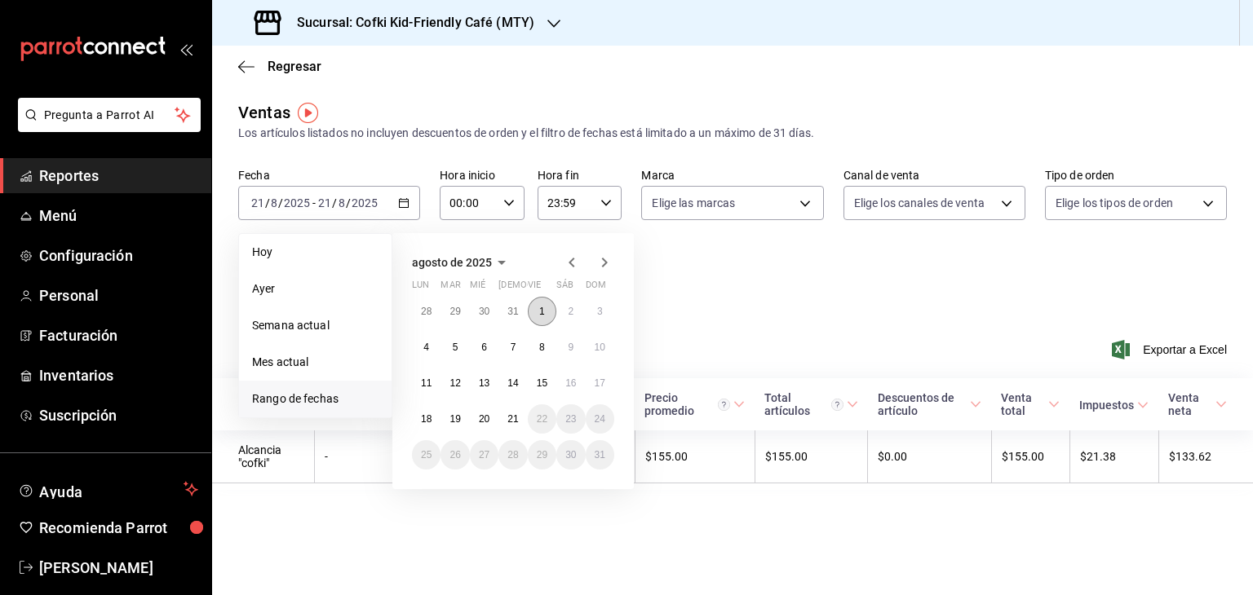
click at [535, 308] on button "1" at bounding box center [542, 311] width 29 height 29
click at [512, 415] on abbr "21" at bounding box center [512, 419] width 11 height 11
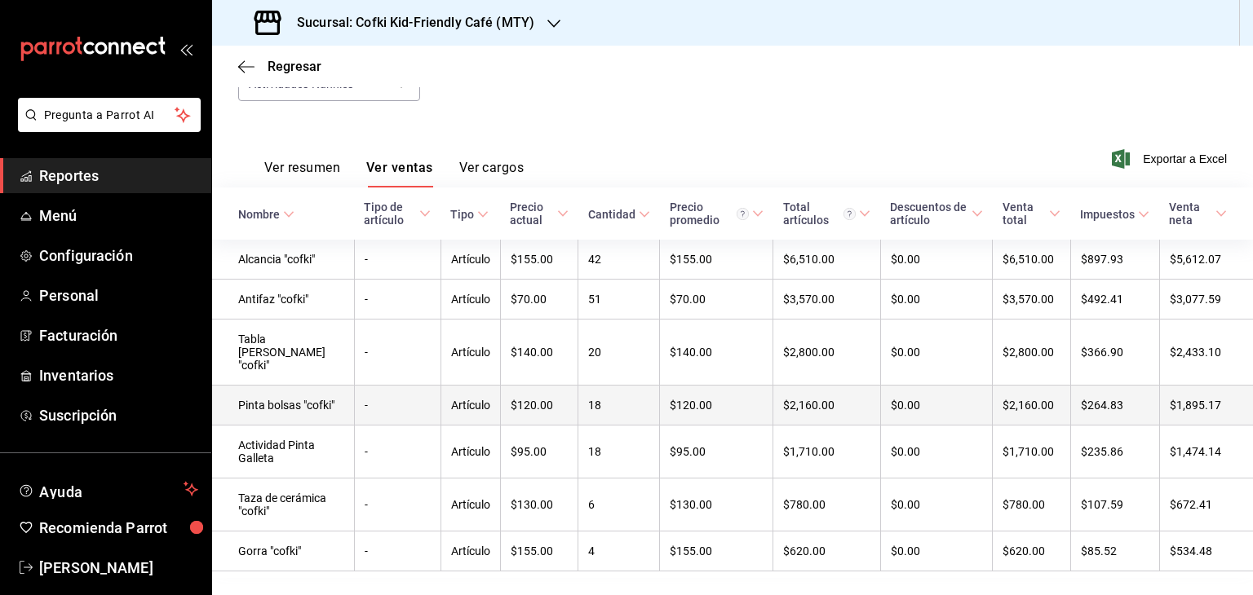
scroll to position [233, 0]
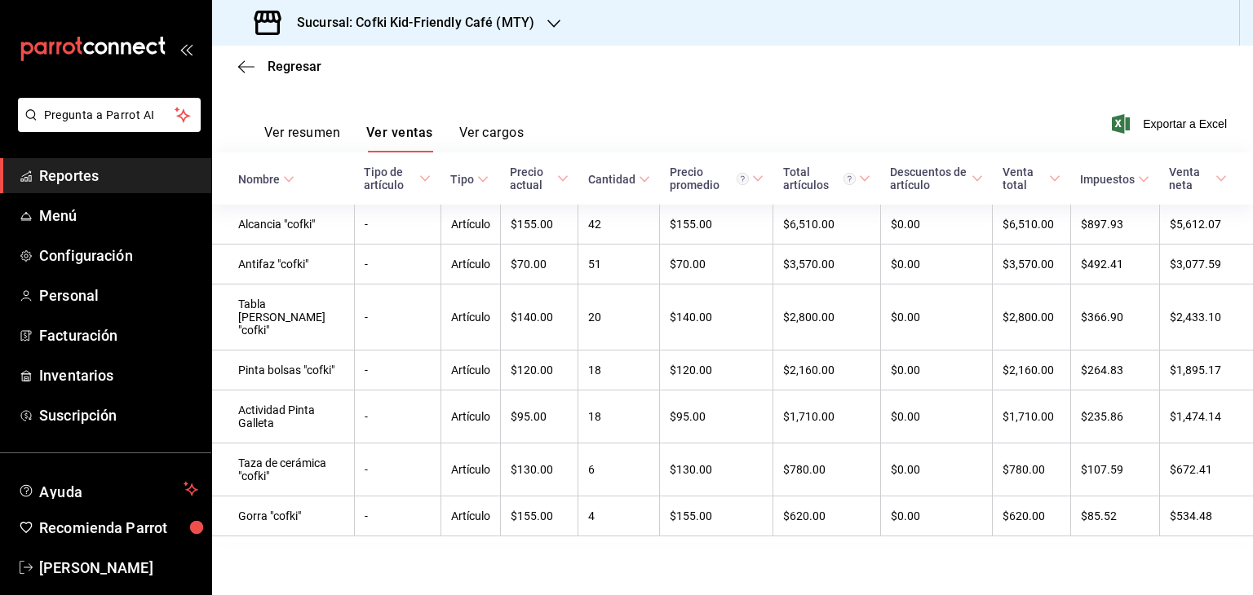
click at [427, 20] on h3 "Sucursal: Cofki Kid-Friendly Café (MTY)" at bounding box center [409, 23] width 250 height 20
click at [383, 97] on div "Cofki Cafe (La Aurora)" at bounding box center [334, 107] width 245 height 37
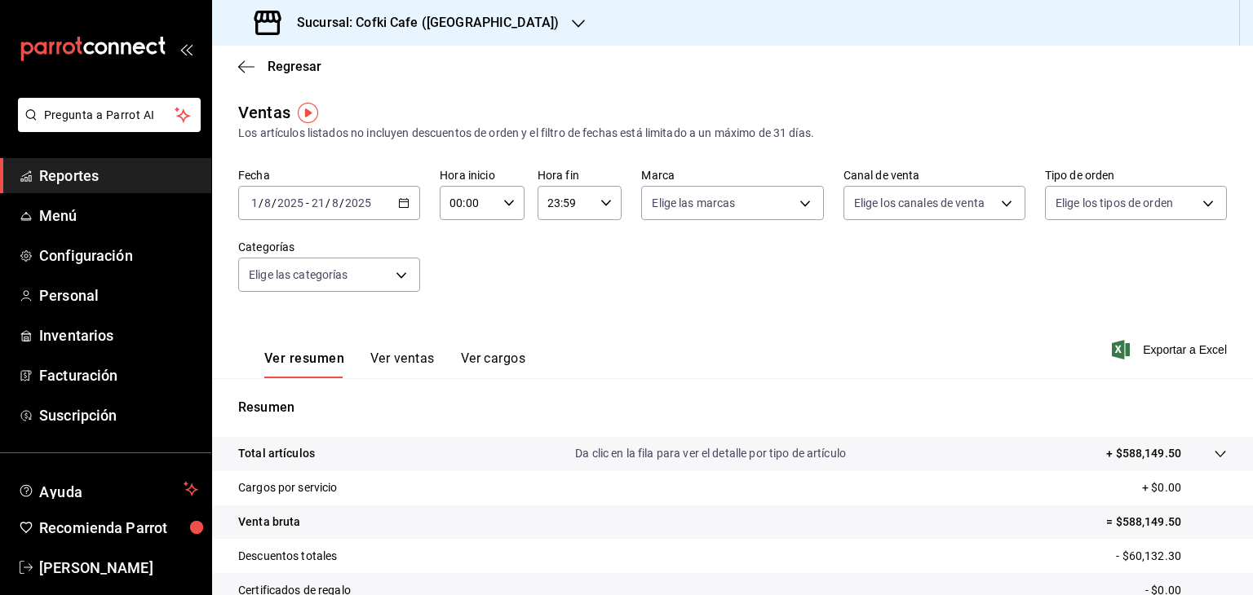
click at [416, 353] on button "Ver ventas" at bounding box center [402, 365] width 64 height 28
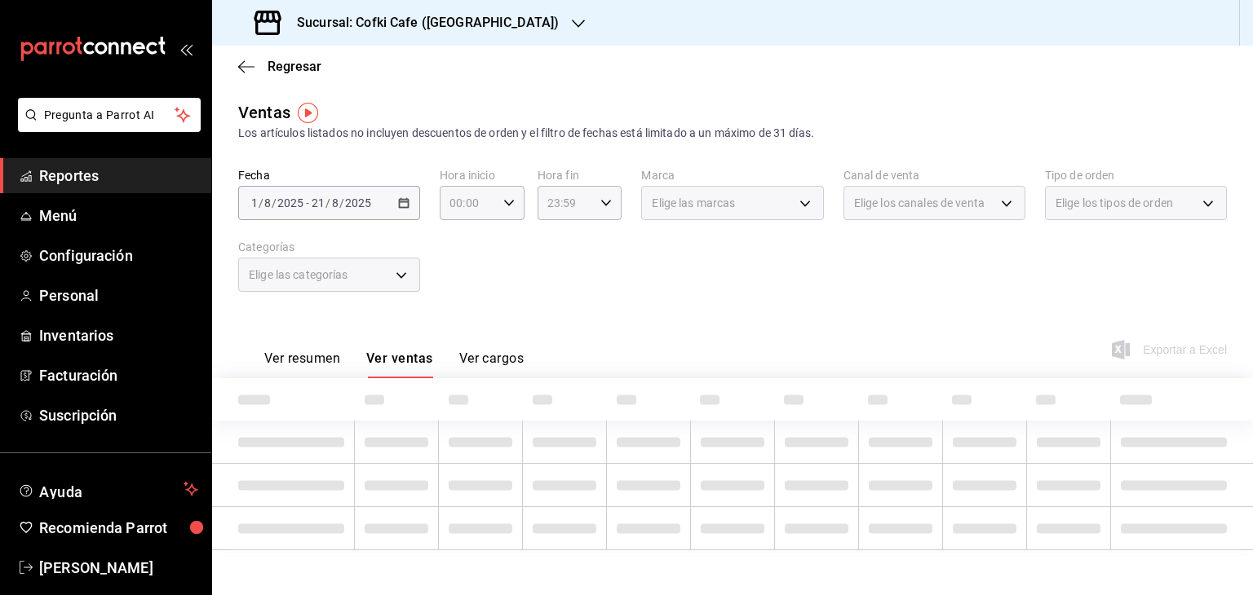
click at [395, 272] on div "Elige las categorías" at bounding box center [329, 275] width 182 height 34
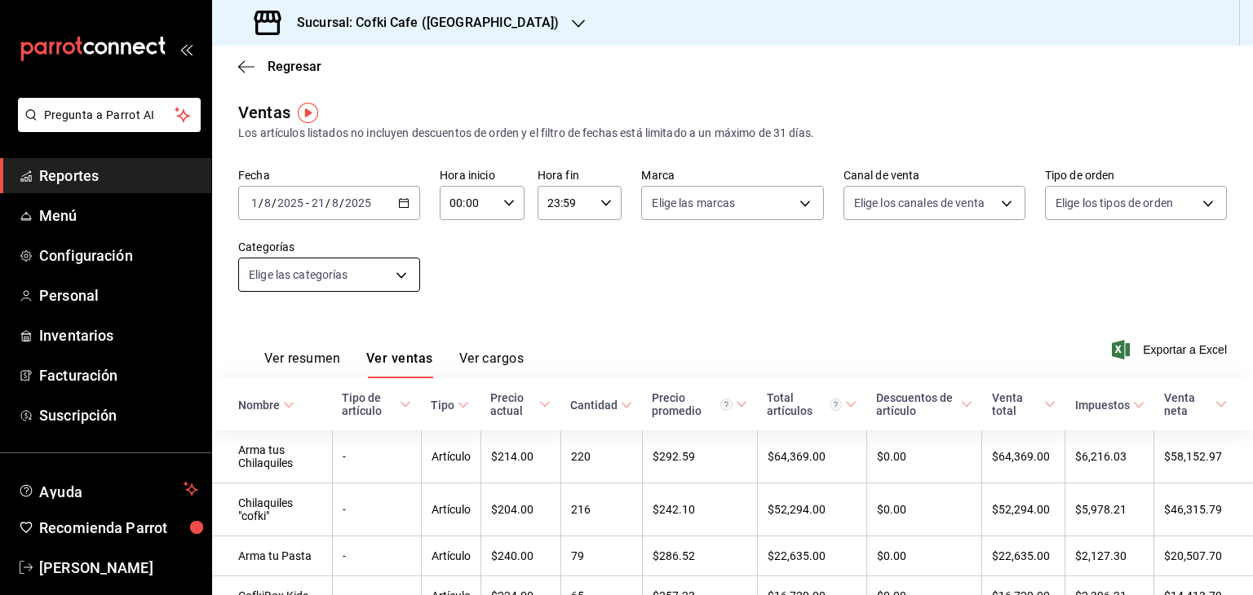
click at [401, 276] on body "Pregunta a Parrot AI Reportes Menú Configuración Personal Inventarios Facturaci…" at bounding box center [626, 297] width 1253 height 595
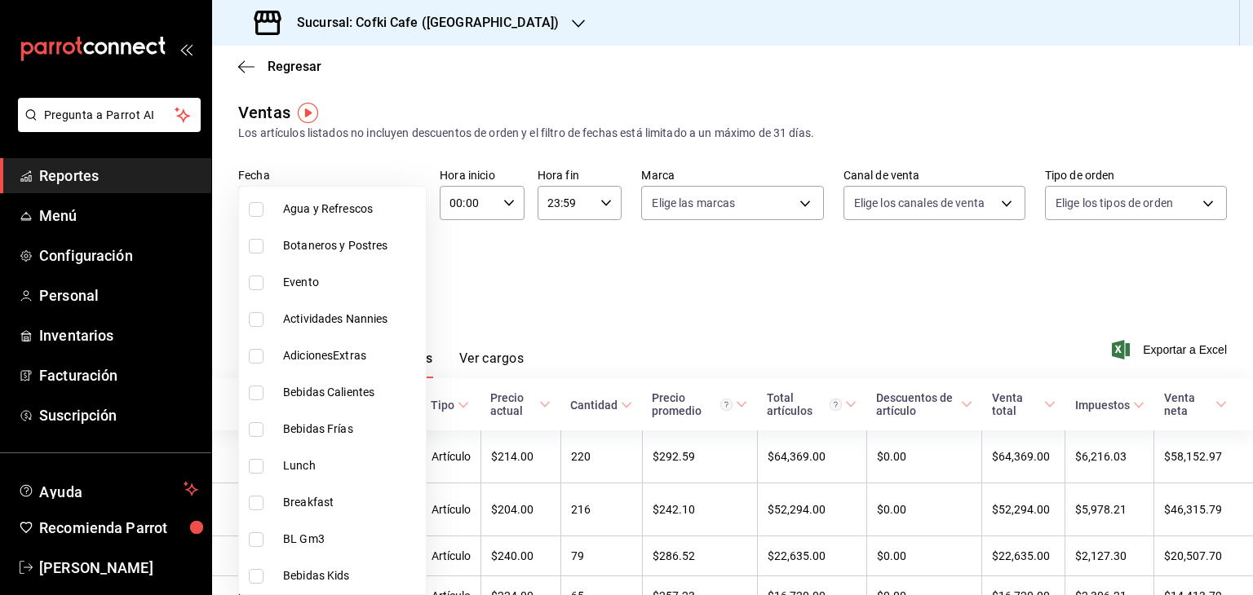
scroll to position [318, 0]
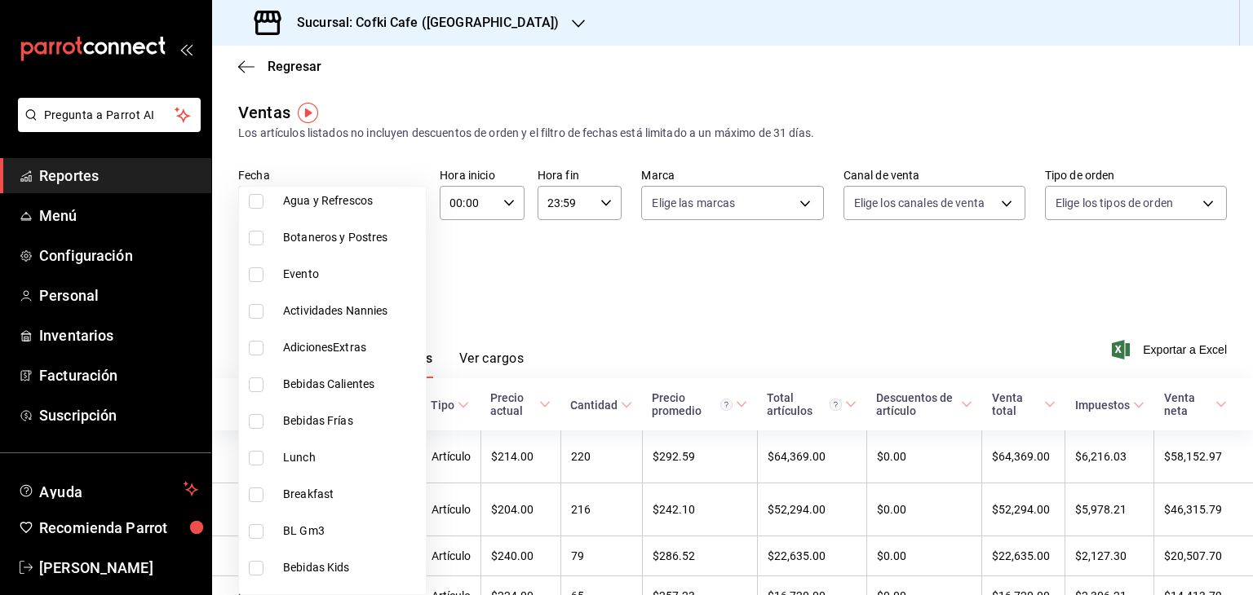
click at [362, 308] on span "Actividades Nannies" at bounding box center [351, 311] width 136 height 17
type input "d4db22fa-eb49-40cc-bce8-f1e69d836f8f"
checkbox input "true"
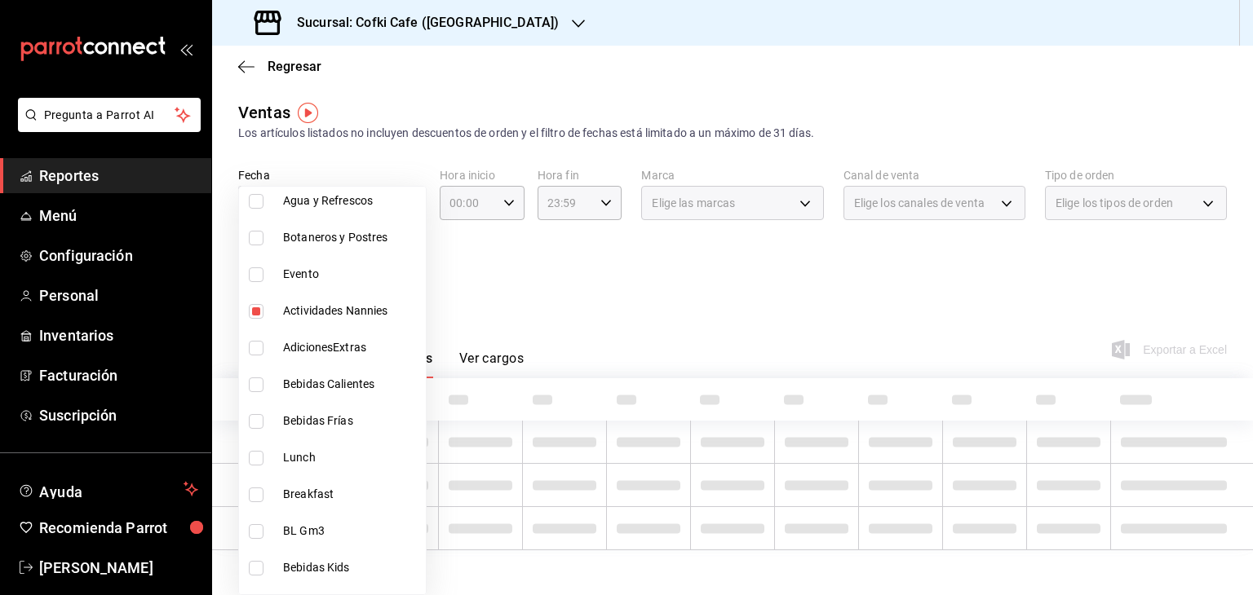
click at [626, 290] on div at bounding box center [626, 297] width 1253 height 595
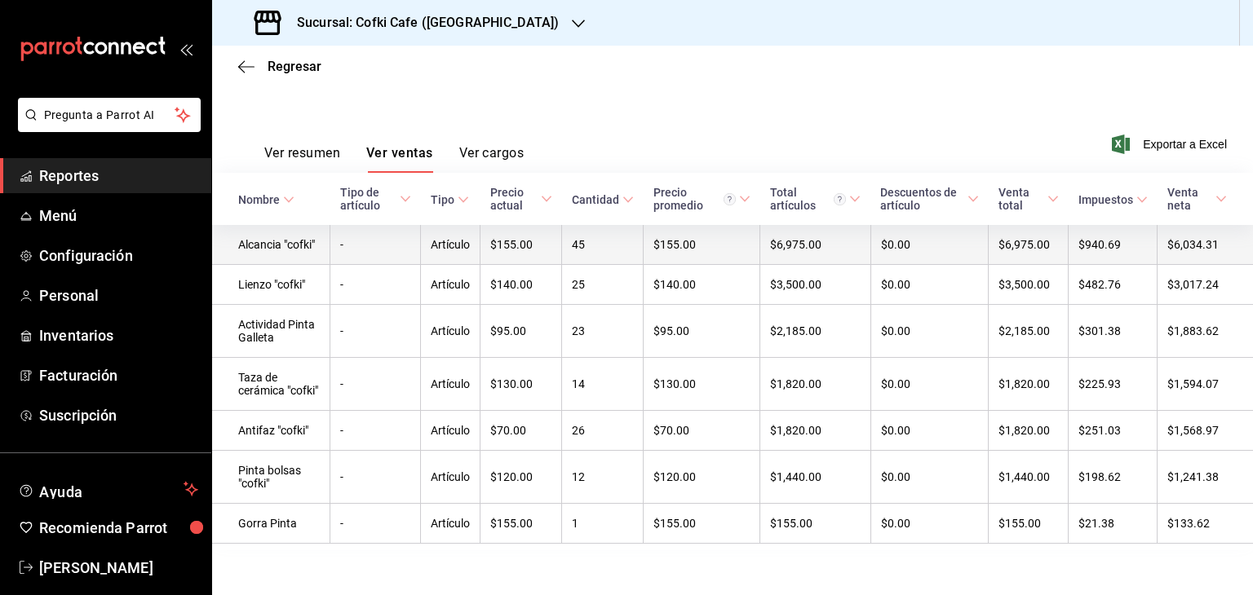
scroll to position [203, 0]
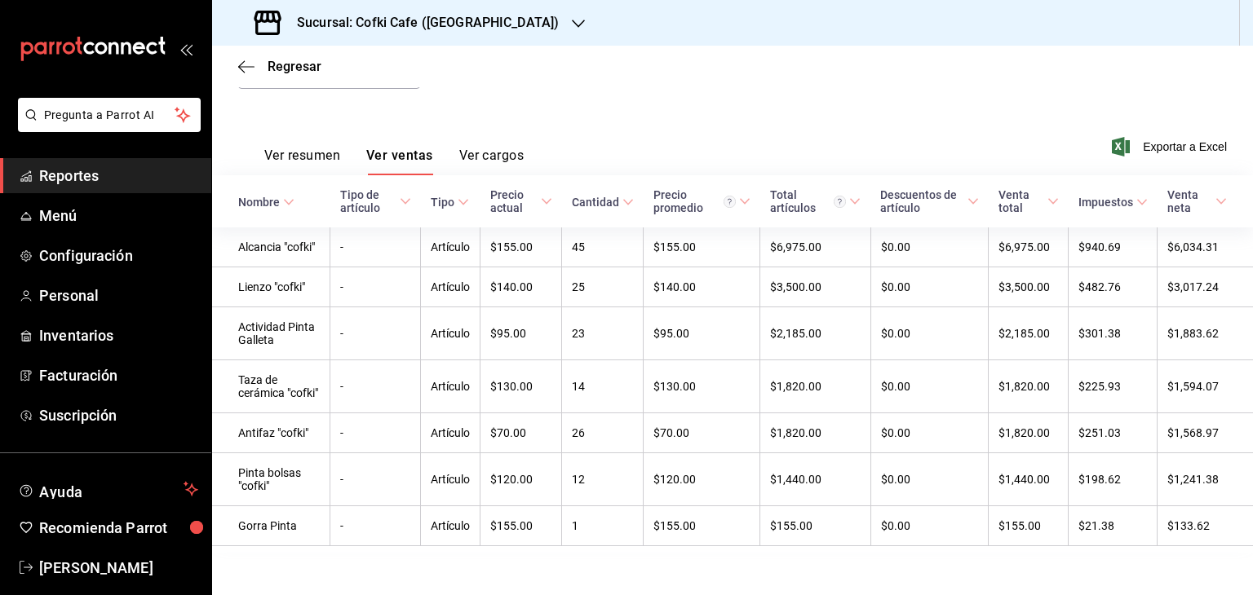
click at [90, 181] on span "Reportes" at bounding box center [118, 176] width 159 height 22
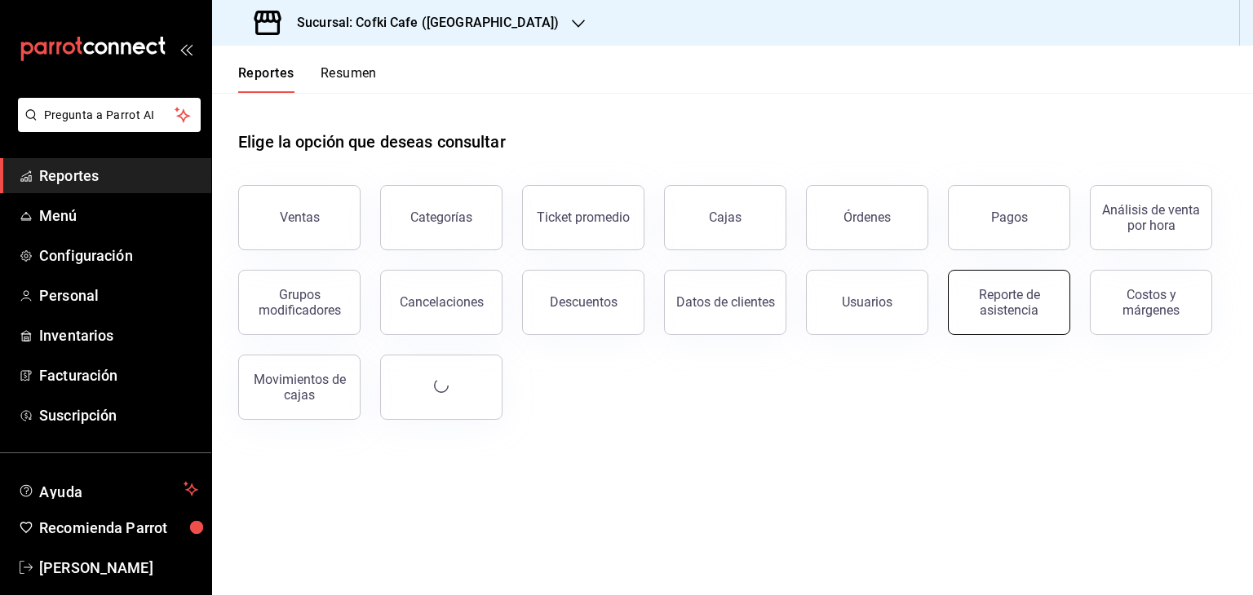
click at [1016, 301] on div "Reporte de asistencia" at bounding box center [1008, 302] width 101 height 31
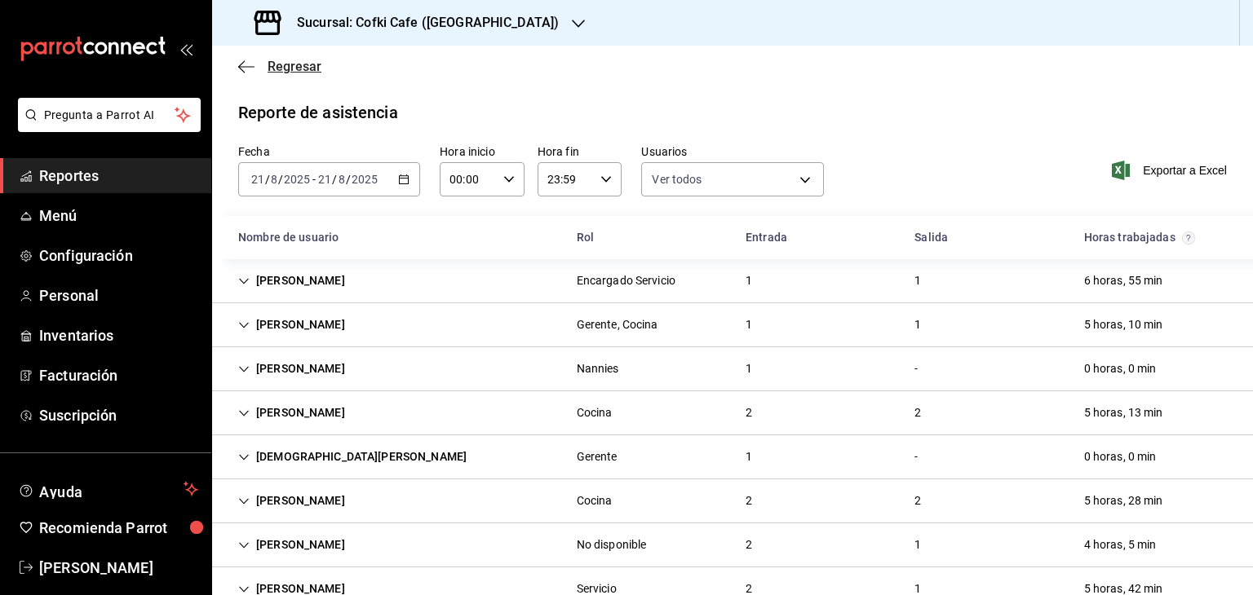
click at [246, 73] on span "Regresar" at bounding box center [279, 66] width 83 height 15
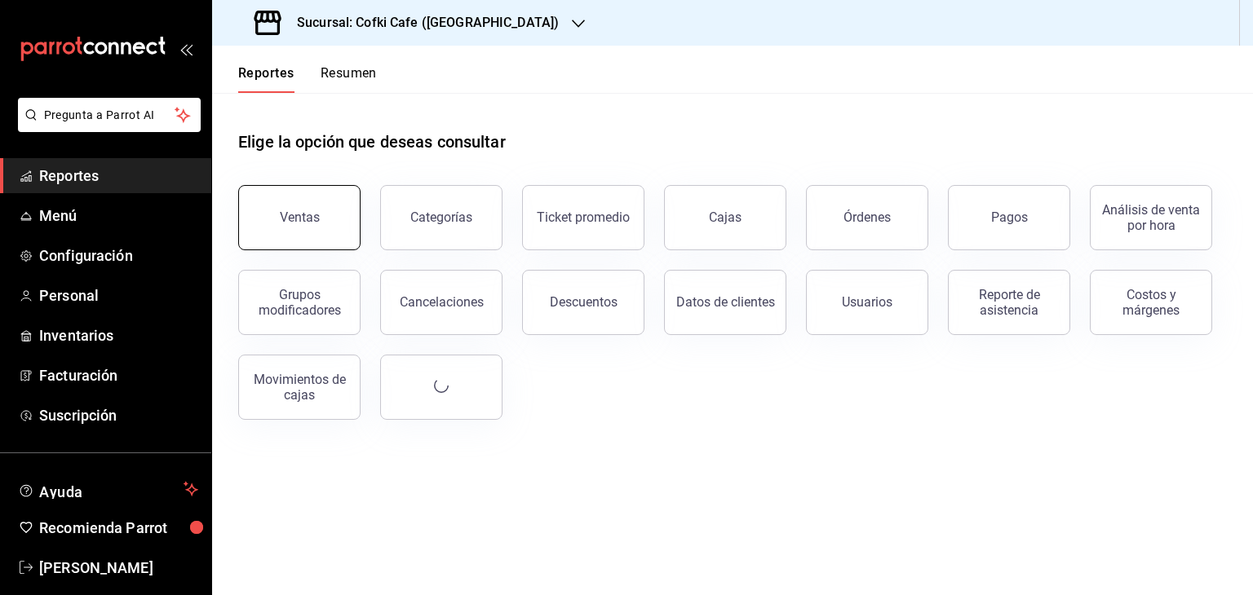
click at [285, 214] on div "Ventas" at bounding box center [300, 217] width 40 height 15
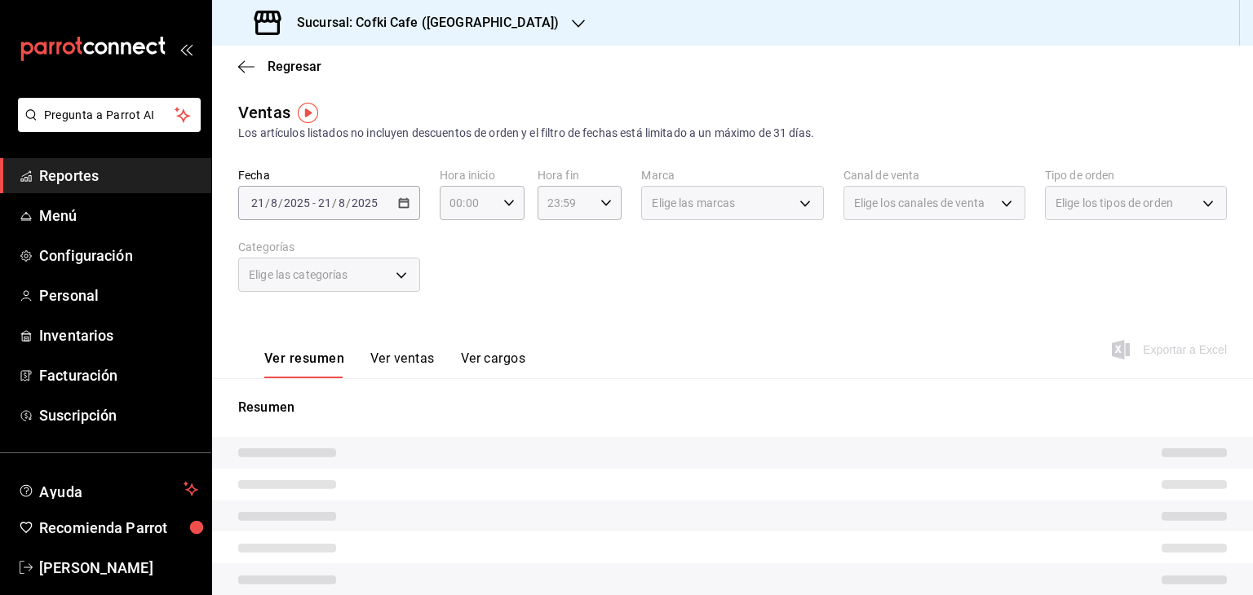
click at [385, 354] on button "Ver ventas" at bounding box center [402, 365] width 64 height 28
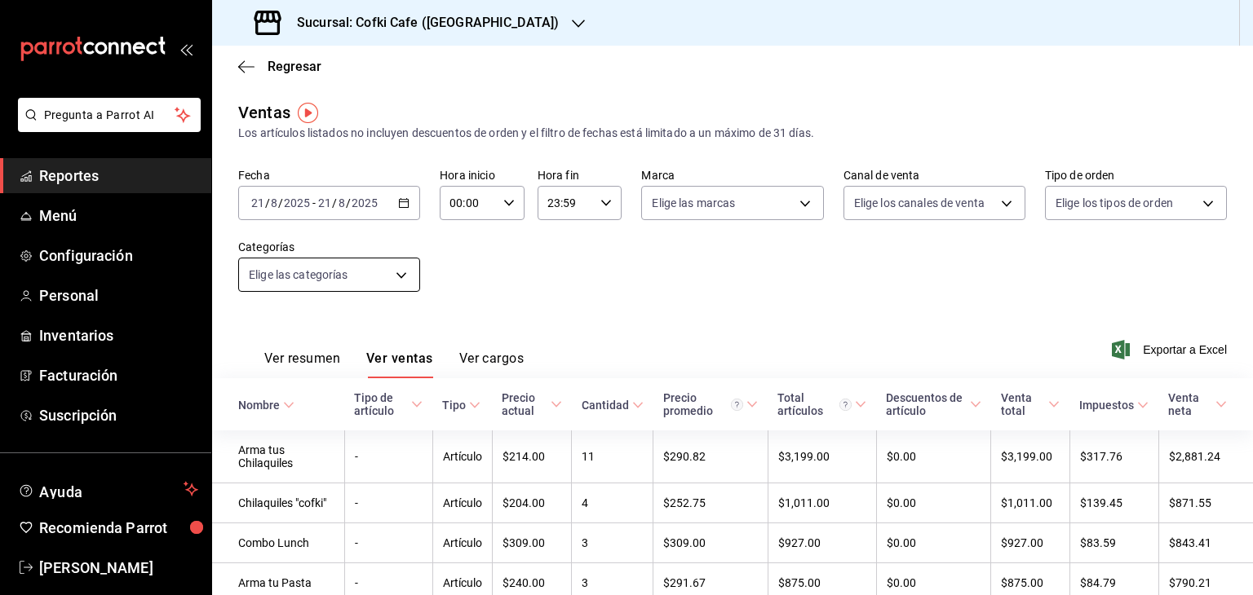
click at [398, 282] on body "Pregunta a Parrot AI Reportes Menú Configuración Personal Inventarios Facturaci…" at bounding box center [626, 297] width 1253 height 595
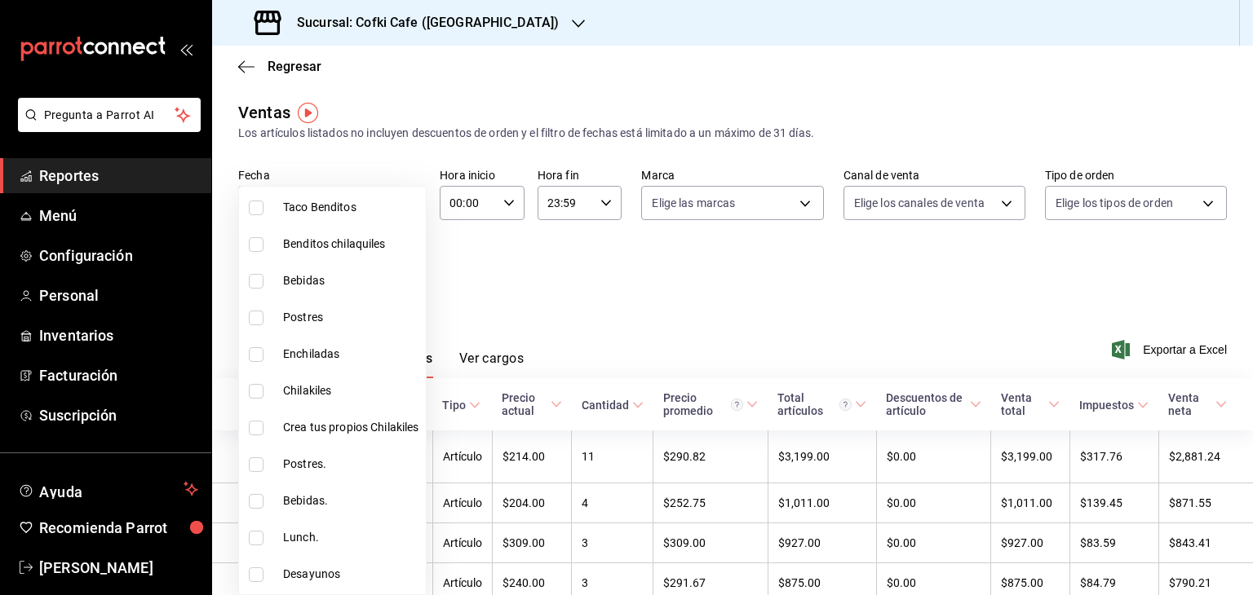
scroll to position [1033, 0]
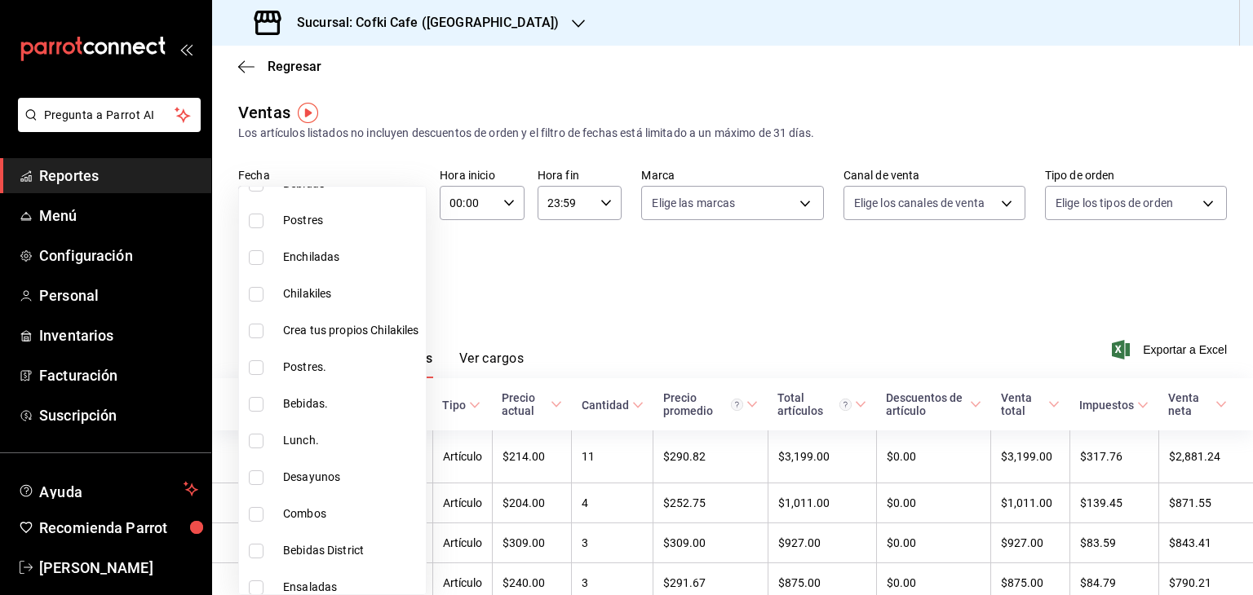
click at [363, 373] on span "Postres." at bounding box center [351, 367] width 136 height 17
type input "f55b35c2-dc5e-4cfa-8307-94d1f13ffe16"
checkbox input "true"
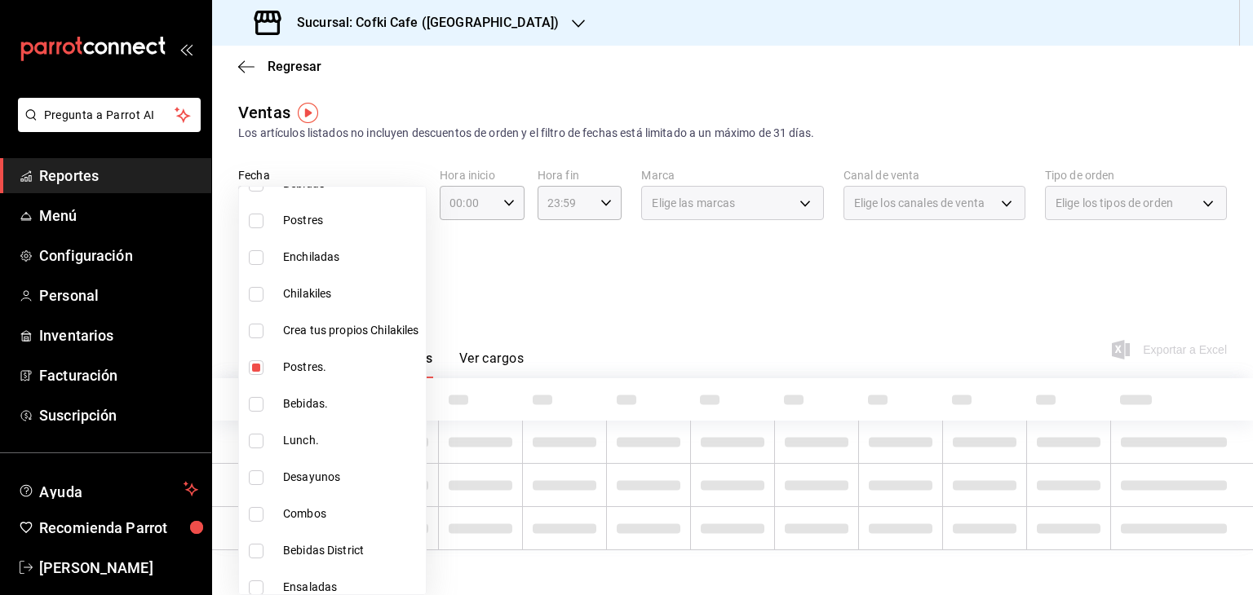
click at [560, 314] on div at bounding box center [626, 297] width 1253 height 595
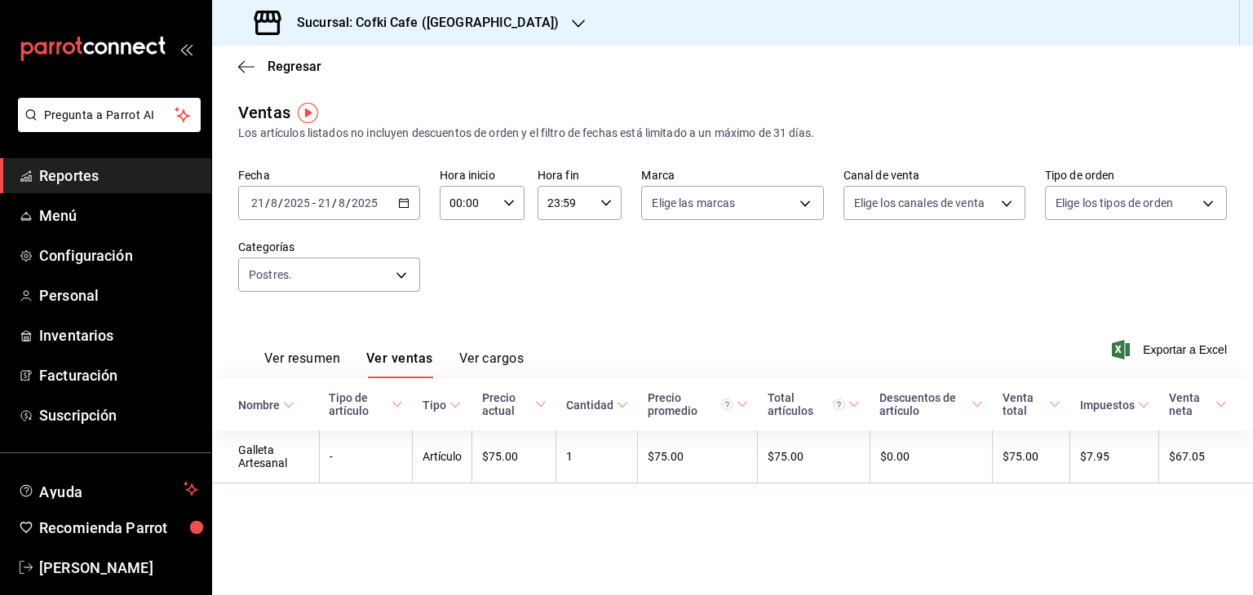
click at [409, 189] on div "2025-08-21 21 / 8 / 2025 - 2025-08-21 21 / 8 / 2025" at bounding box center [329, 203] width 182 height 34
click at [332, 369] on span "Mes actual" at bounding box center [315, 362] width 126 height 17
click at [401, 274] on body "Pregunta a Parrot AI Reportes Menú Configuración Personal Inventarios Facturaci…" at bounding box center [626, 297] width 1253 height 595
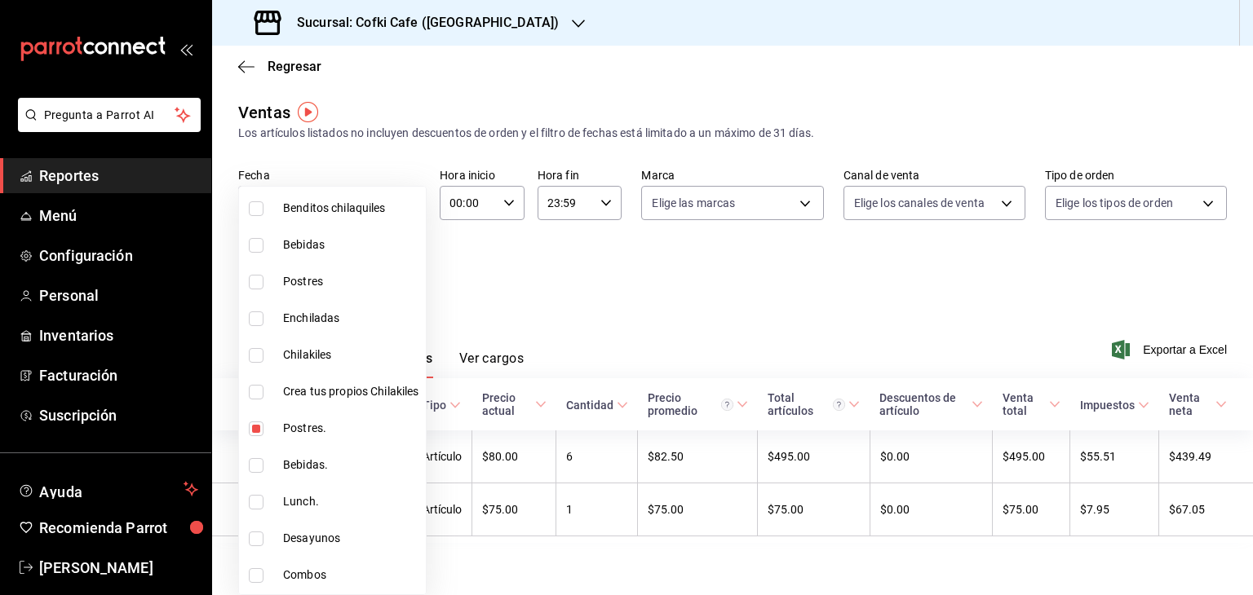
scroll to position [970, 0]
click at [297, 288] on span "Postres" at bounding box center [351, 283] width 136 height 17
type input "f55b35c2-dc5e-4cfa-8307-94d1f13ffe16,d8ce6627-fada-4fcf-b300-e4f960df9244"
checkbox input "true"
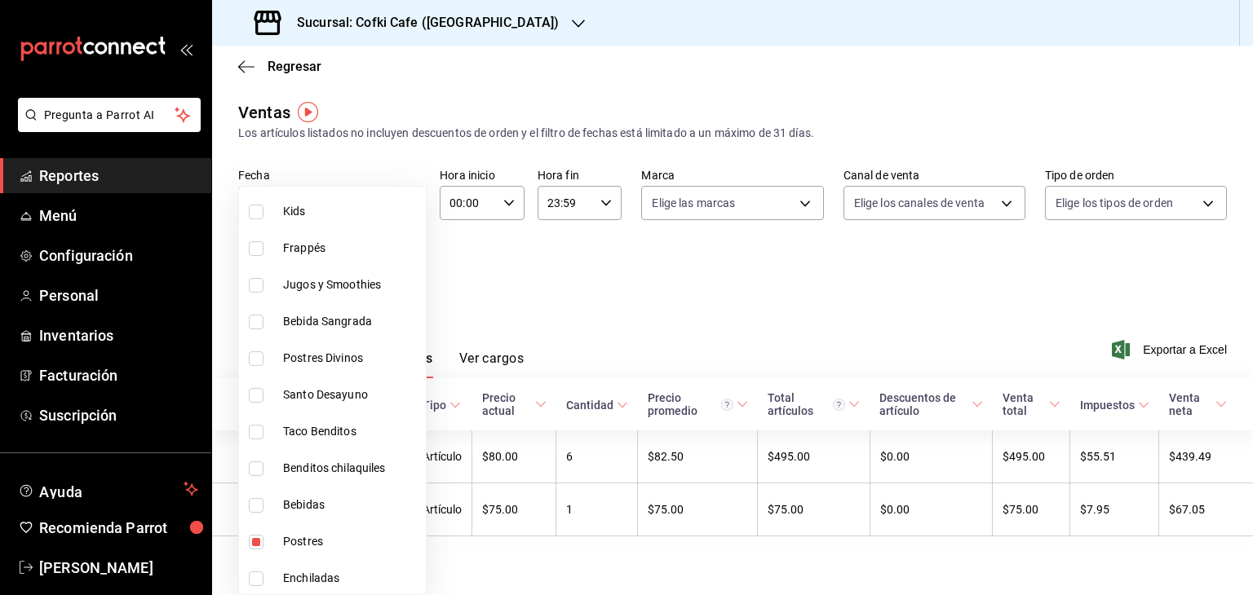
scroll to position [711, 0]
click at [372, 364] on span "Postres Divinos" at bounding box center [351, 358] width 136 height 17
type input "f55b35c2-dc5e-4cfa-8307-94d1f13ffe16,d8ce6627-fada-4fcf-b300-e4f960df9244,fcc83…"
checkbox input "true"
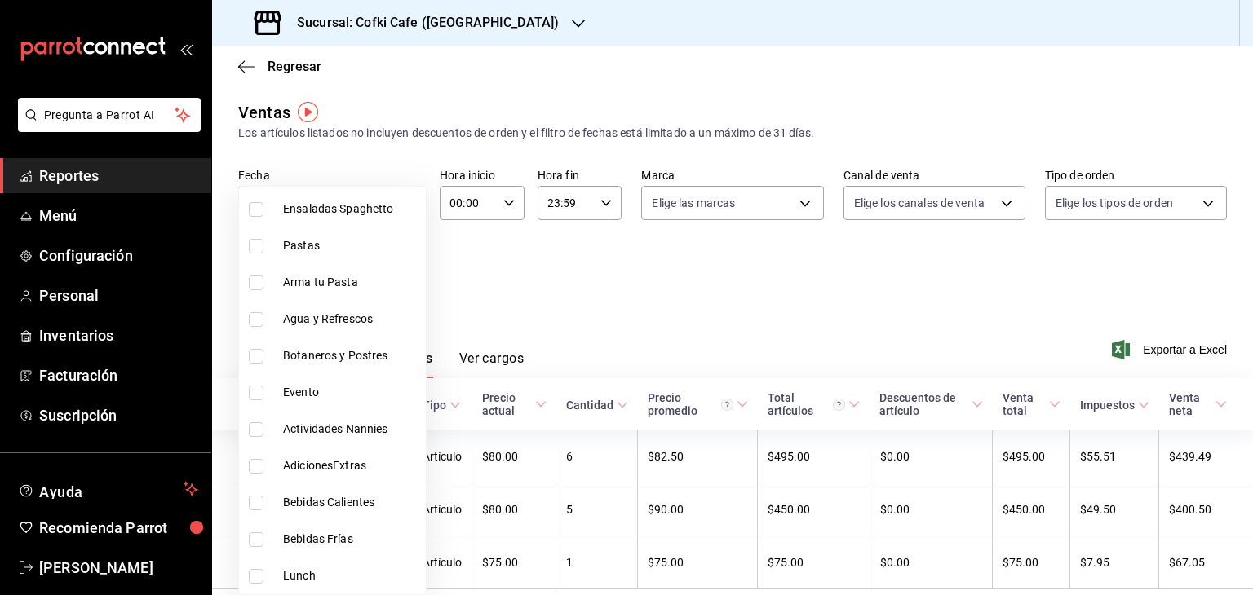
scroll to position [196, 0]
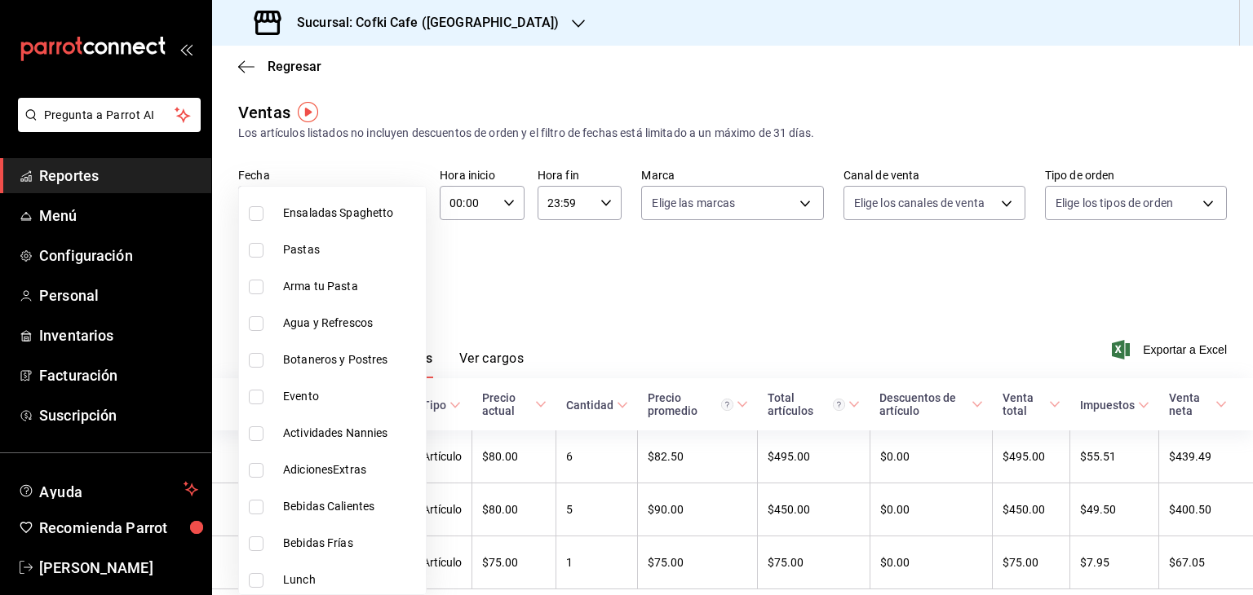
click at [372, 364] on span "Botaneros y Postres" at bounding box center [351, 360] width 136 height 17
type input "f55b35c2-dc5e-4cfa-8307-94d1f13ffe16,d8ce6627-fada-4fcf-b300-e4f960df9244,fcc83…"
checkbox input "true"
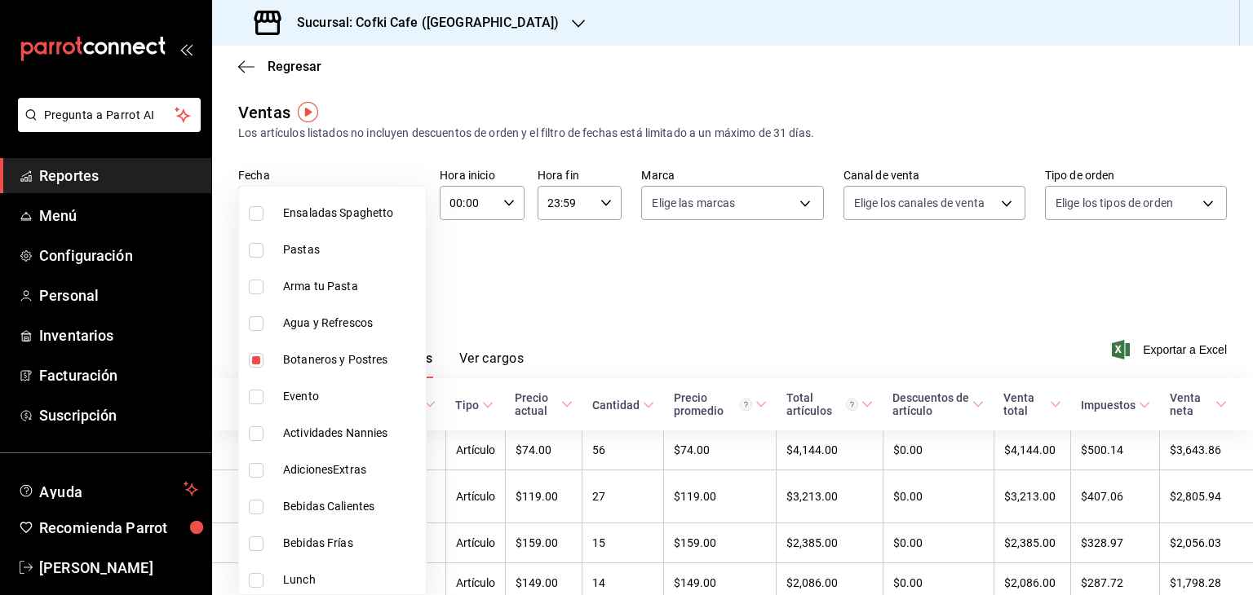
click at [536, 302] on div at bounding box center [626, 297] width 1253 height 595
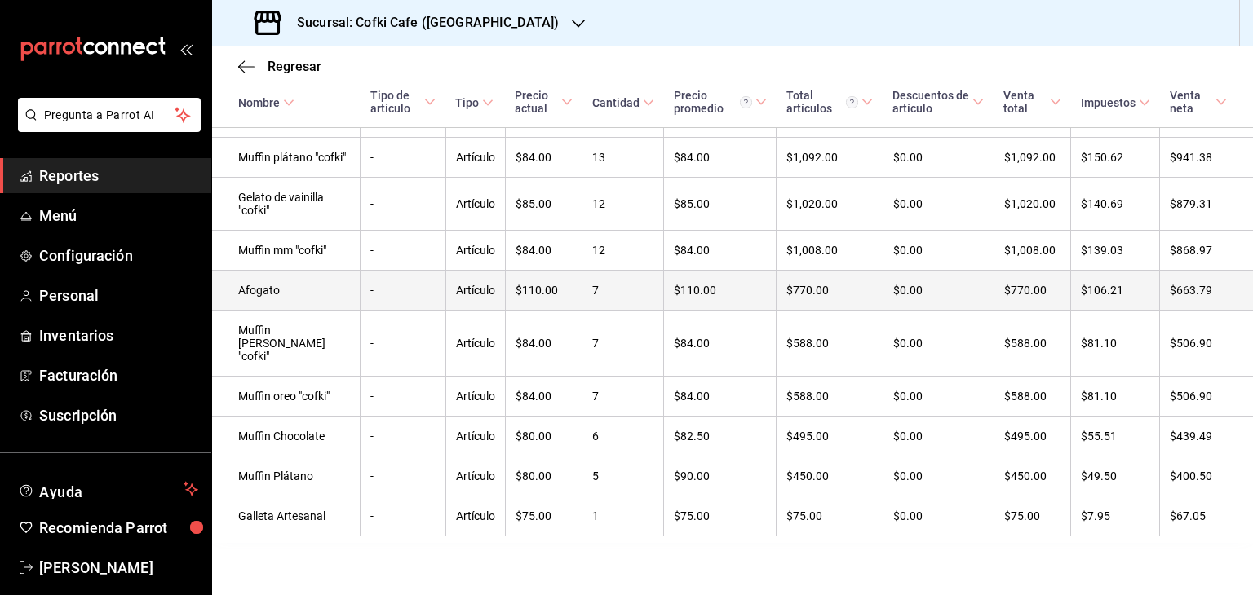
scroll to position [805, 0]
